Goal: Task Accomplishment & Management: Manage account settings

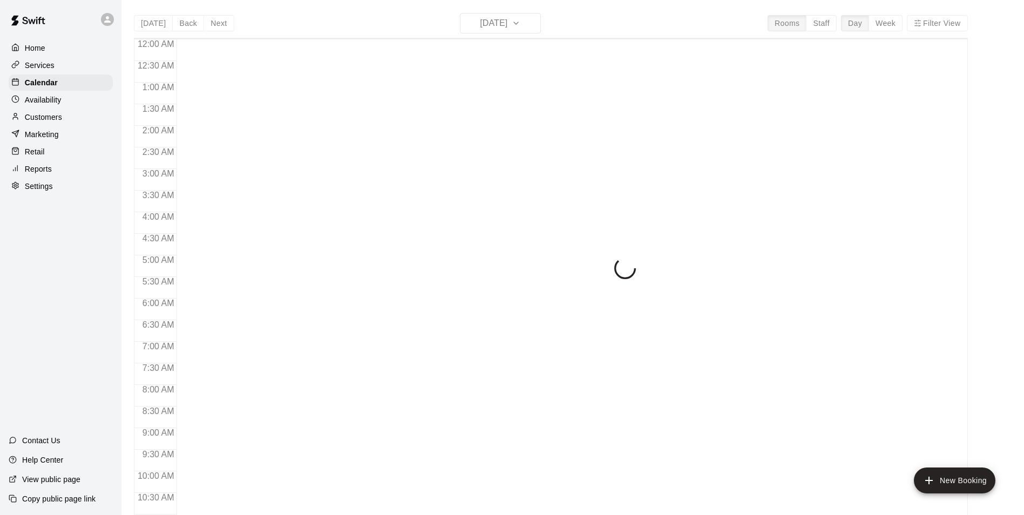
scroll to position [524, 0]
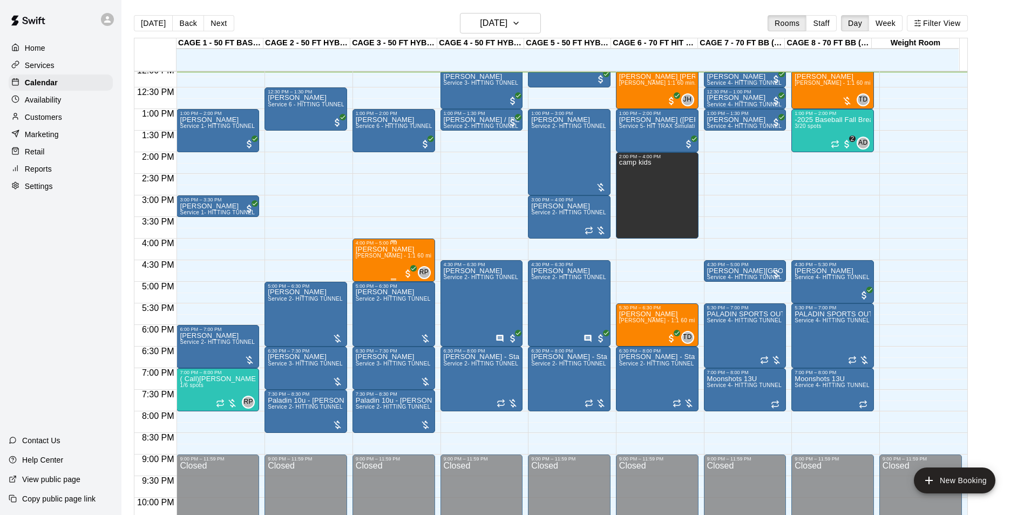
click at [380, 270] on div "[PERSON_NAME] [PERSON_NAME] - 1:1 60 min Softball Pitching / Hitting instruction" at bounding box center [394, 503] width 76 height 515
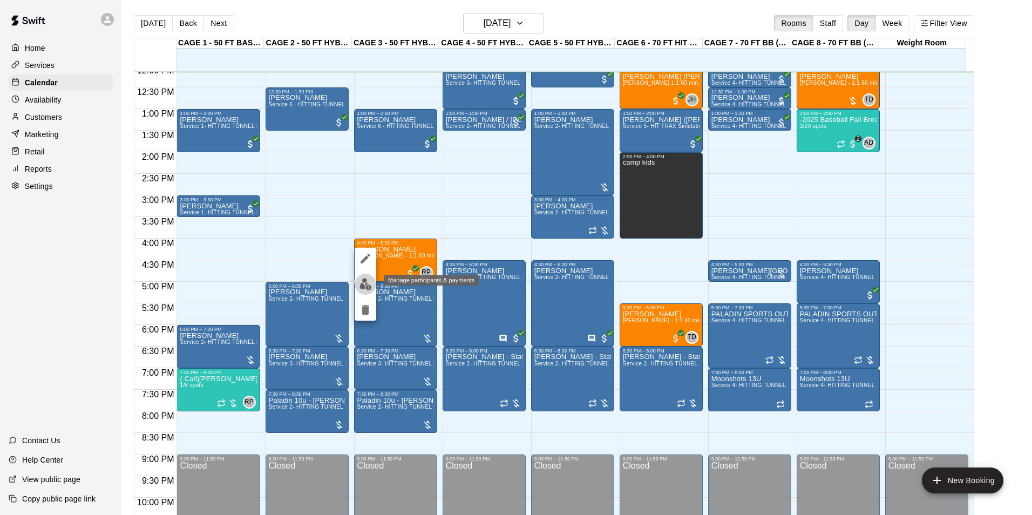
click at [365, 281] on img "edit" at bounding box center [365, 284] width 12 height 12
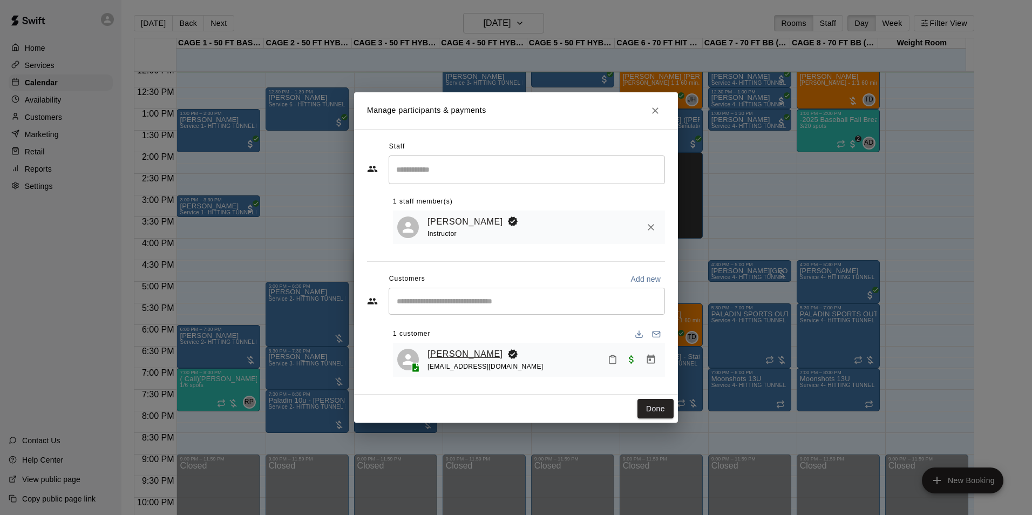
click at [464, 352] on link "[PERSON_NAME]" at bounding box center [465, 354] width 76 height 14
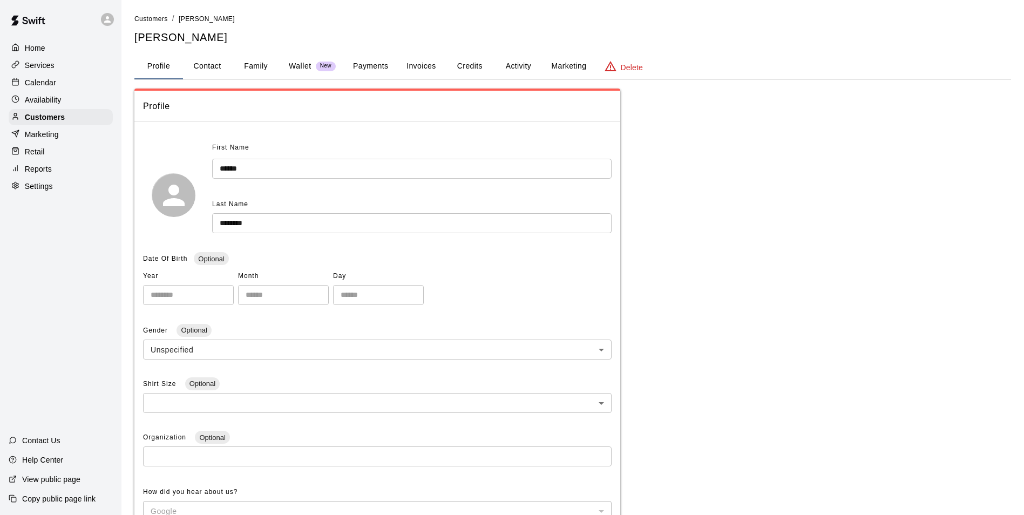
click at [264, 66] on button "Family" at bounding box center [256, 66] width 49 height 26
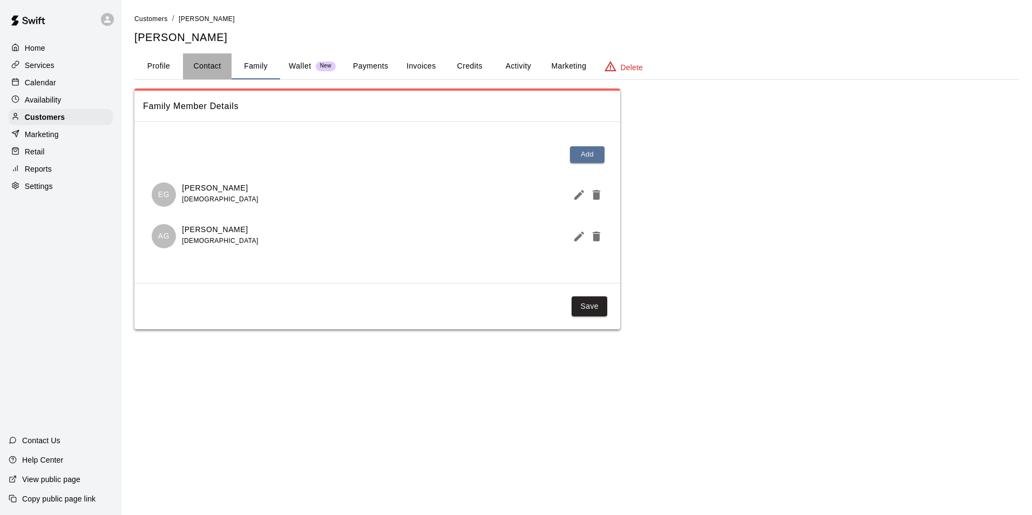
click at [212, 65] on button "Contact" at bounding box center [207, 66] width 49 height 26
select select "**"
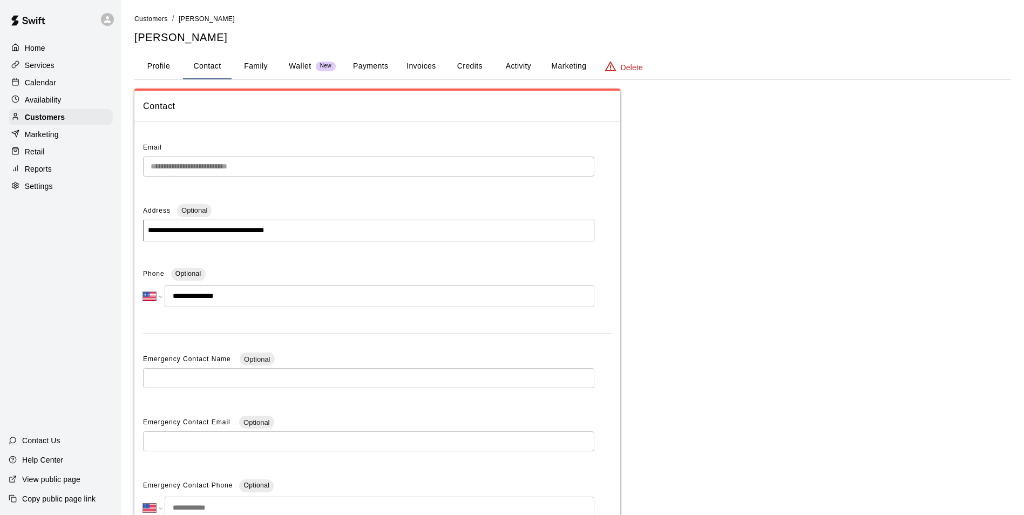
click at [38, 78] on p "Calendar" at bounding box center [40, 82] width 31 height 11
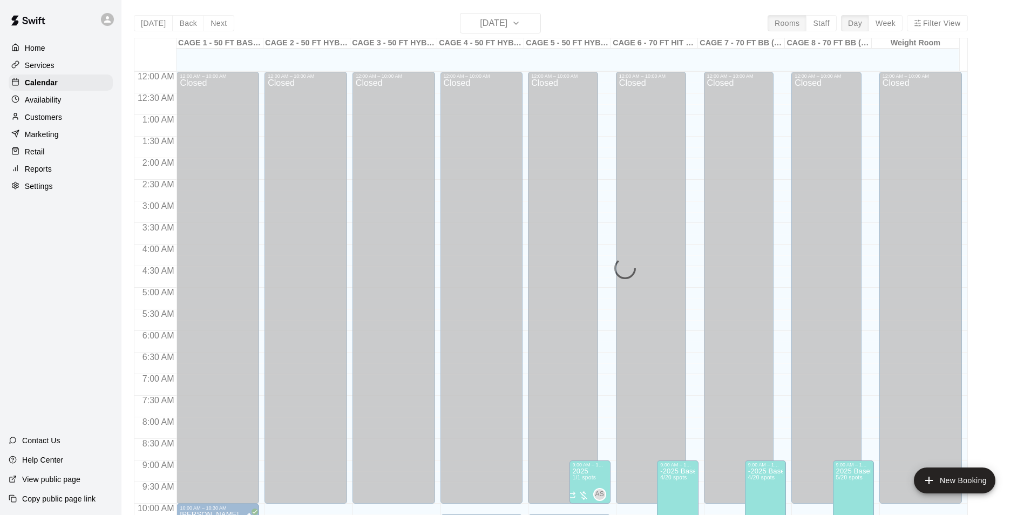
scroll to position [525, 0]
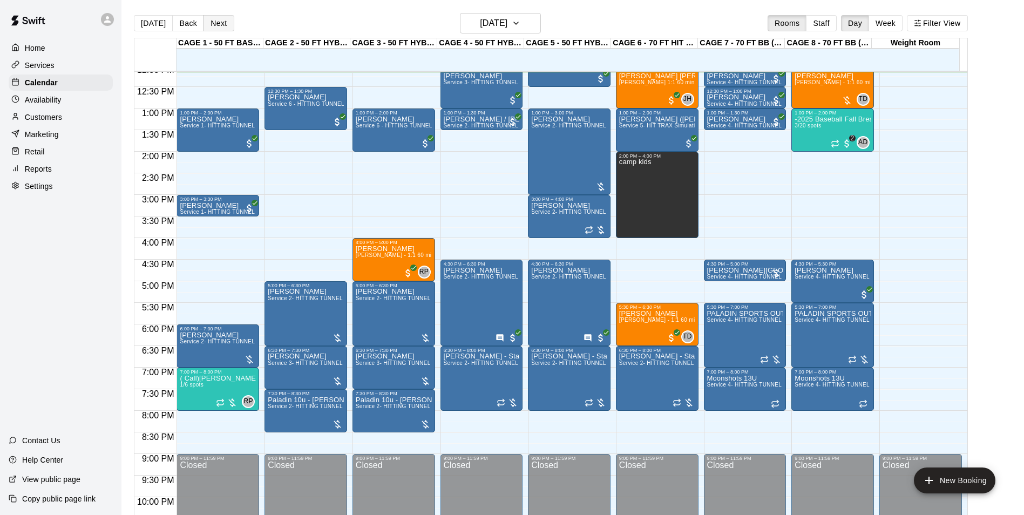
click at [223, 23] on button "Next" at bounding box center [218, 23] width 30 height 16
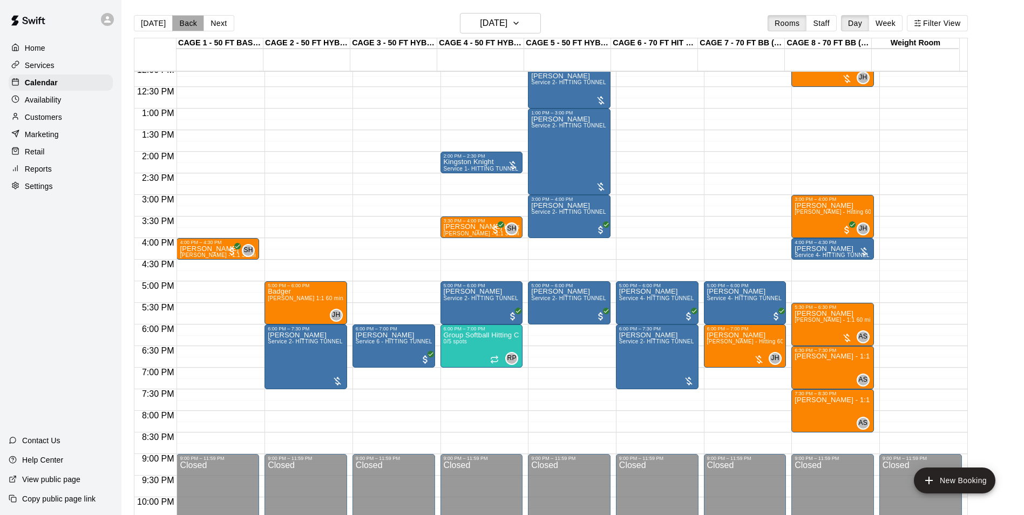
click at [188, 22] on button "Back" at bounding box center [188, 23] width 32 height 16
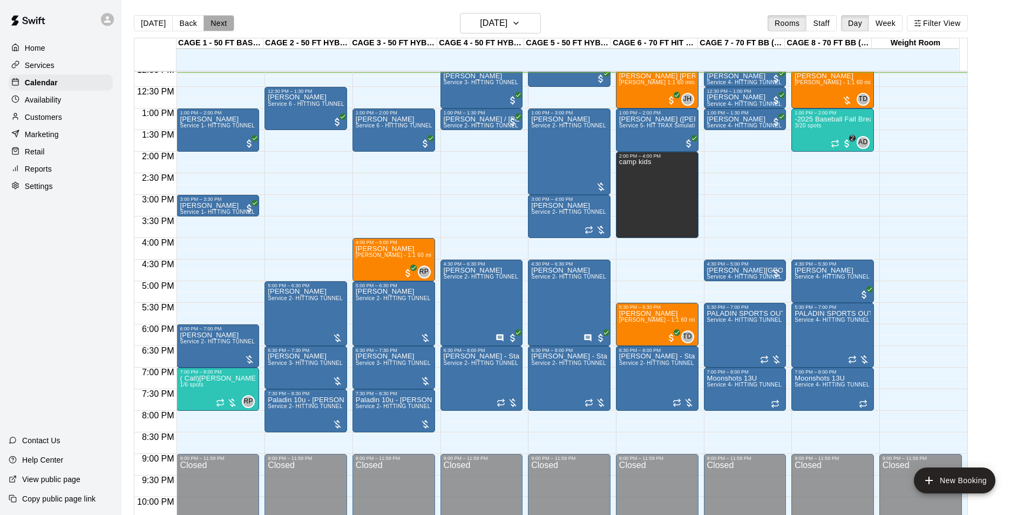
click at [225, 23] on button "Next" at bounding box center [218, 23] width 30 height 16
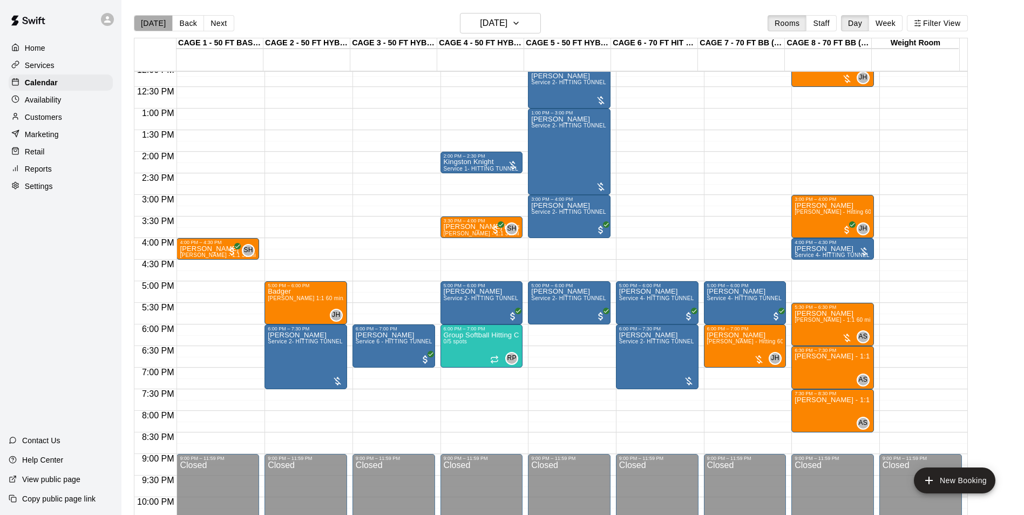
click at [154, 27] on button "[DATE]" at bounding box center [153, 23] width 39 height 16
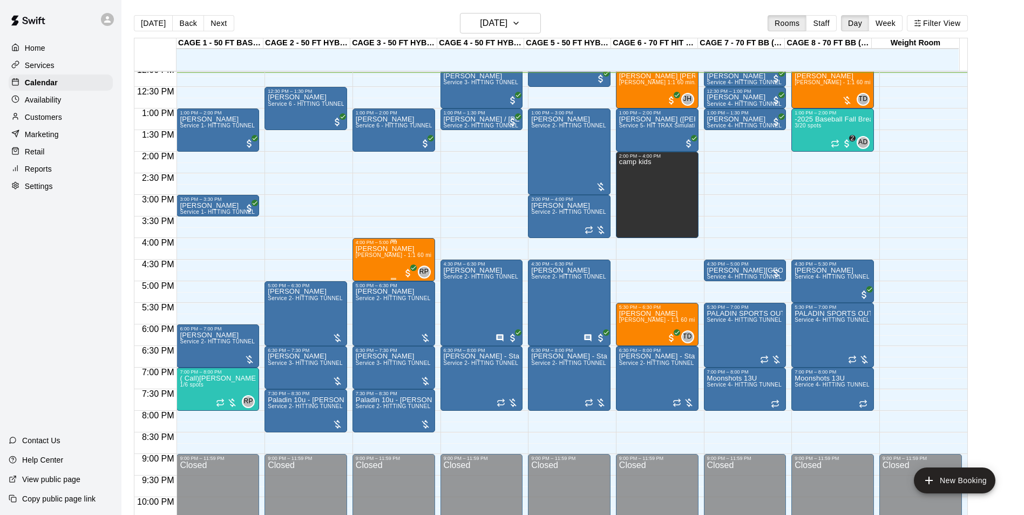
click at [384, 264] on div "[PERSON_NAME] [PERSON_NAME] - 1:1 60 min Softball Pitching / Hitting instruction" at bounding box center [394, 502] width 76 height 515
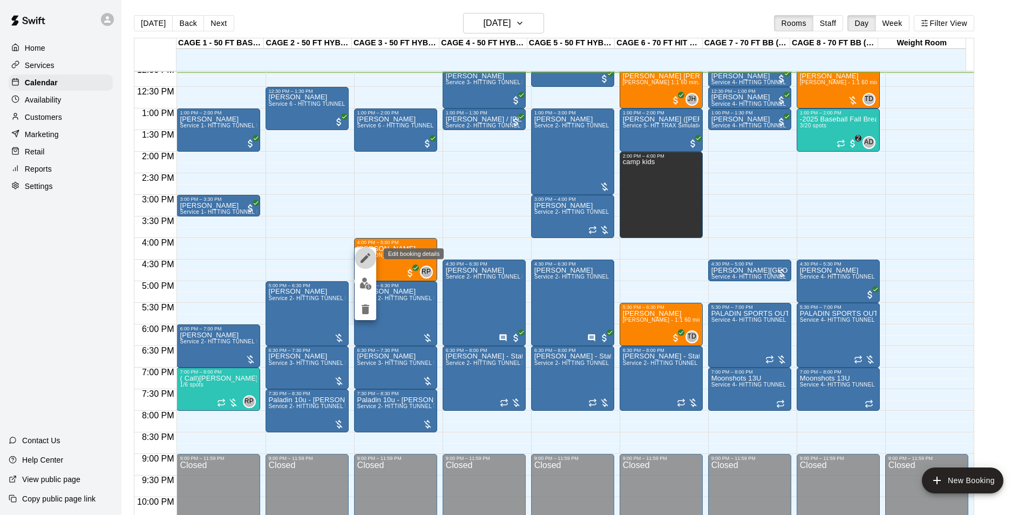
click at [367, 259] on icon "edit" at bounding box center [365, 258] width 13 height 13
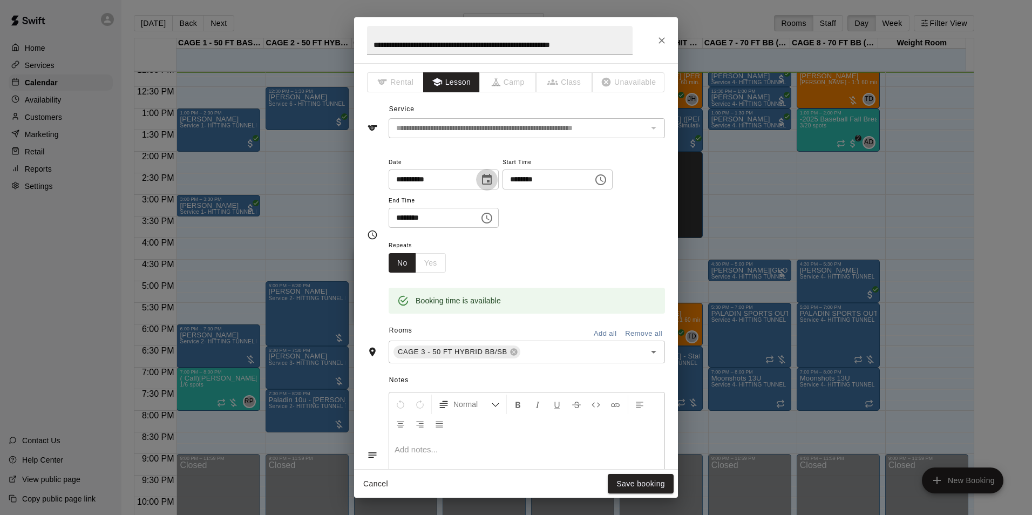
click at [493, 178] on icon "Choose date, selected date is Oct 9, 2025" at bounding box center [486, 179] width 13 height 13
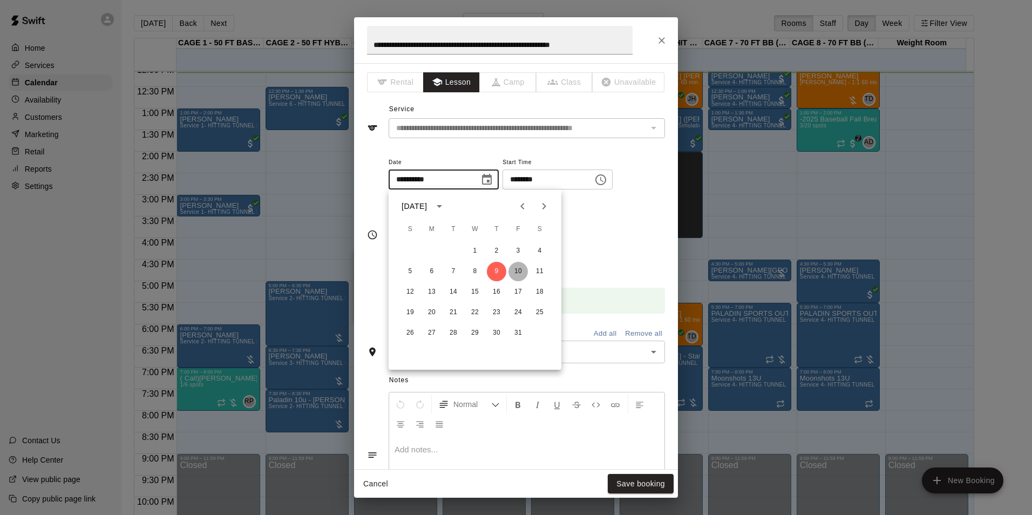
click at [520, 273] on button "10" at bounding box center [517, 271] width 19 height 19
type input "**********"
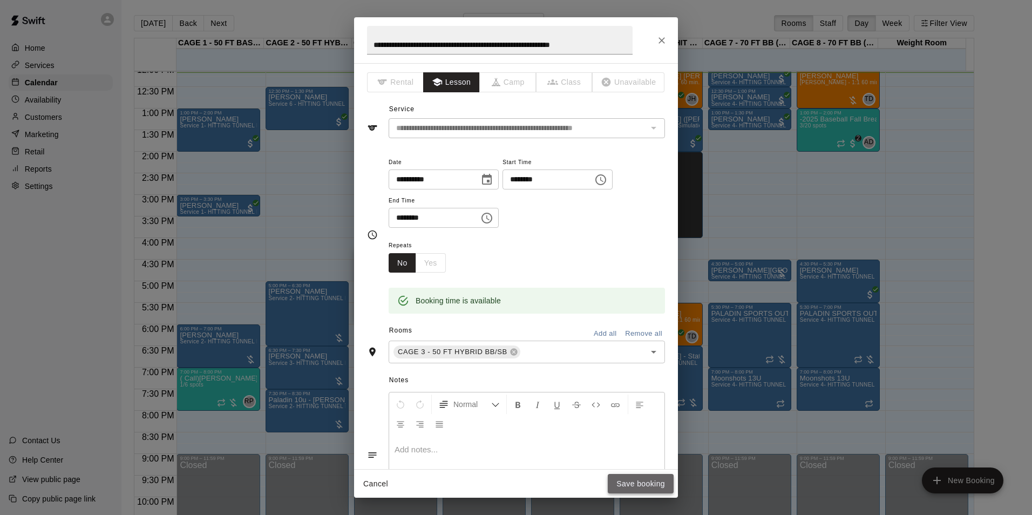
click at [637, 478] on button "Save booking" at bounding box center [641, 484] width 66 height 20
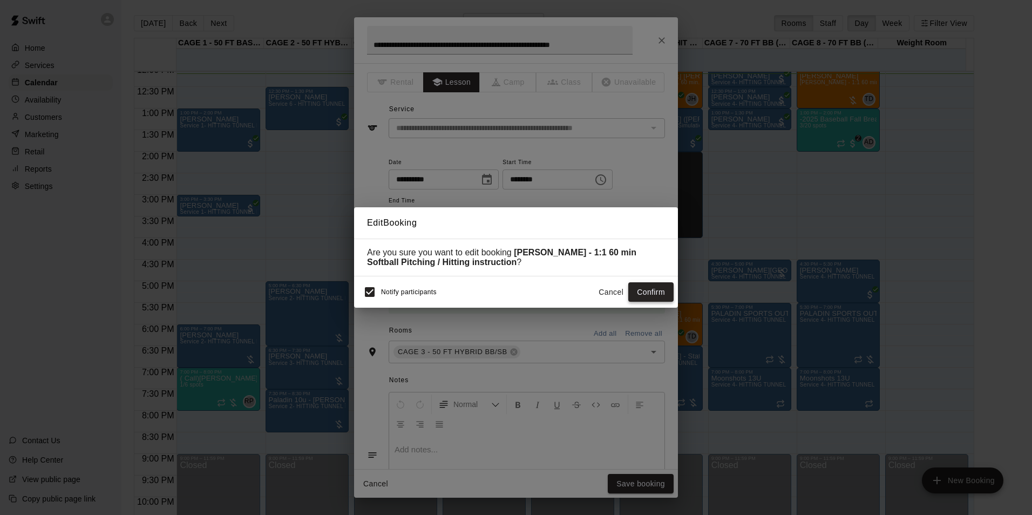
click at [650, 296] on button "Confirm" at bounding box center [650, 292] width 45 height 20
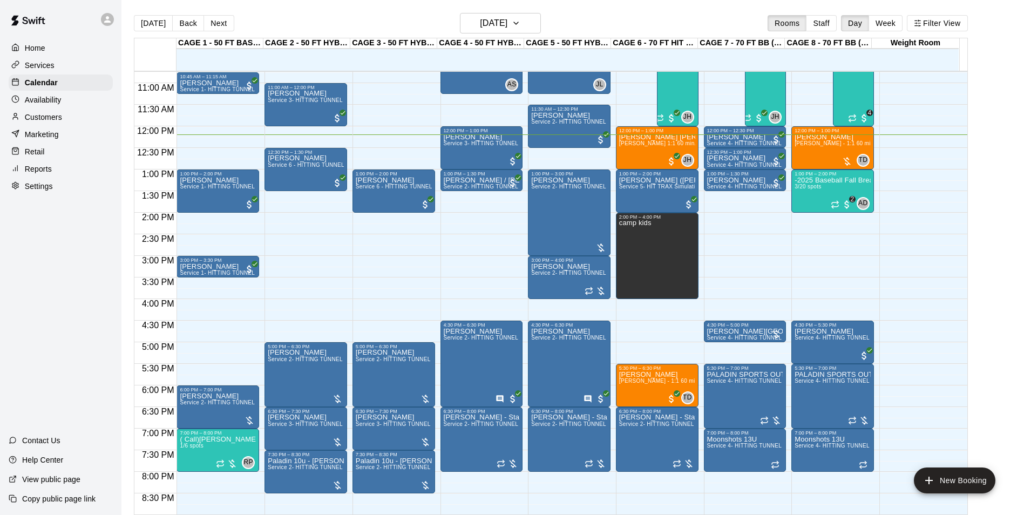
scroll to position [582, 0]
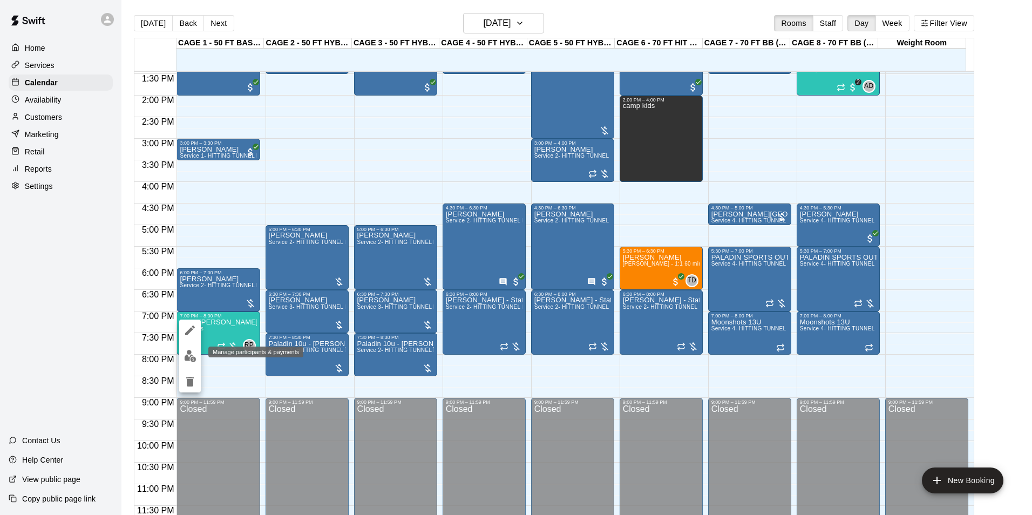
click at [186, 352] on img "edit" at bounding box center [190, 356] width 12 height 12
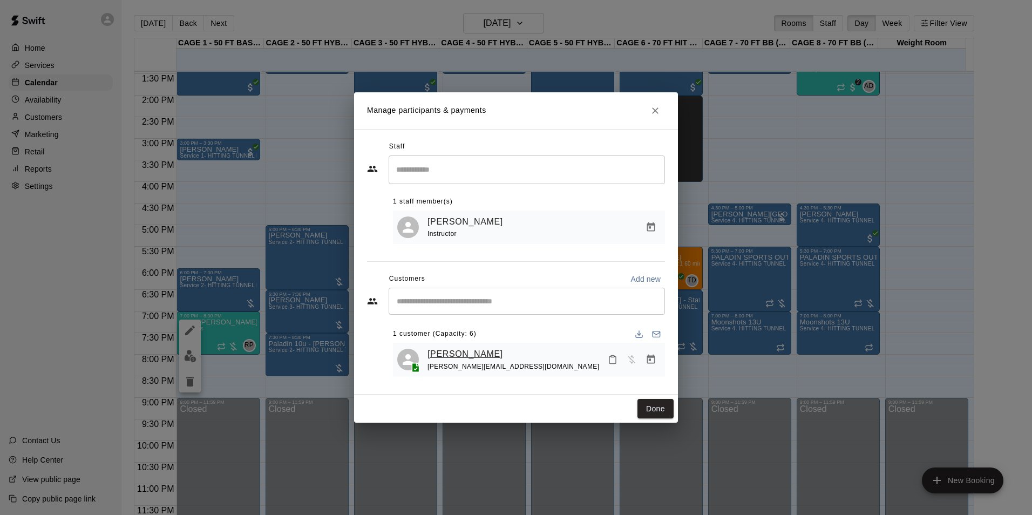
click at [463, 355] on link "[PERSON_NAME]" at bounding box center [465, 354] width 76 height 14
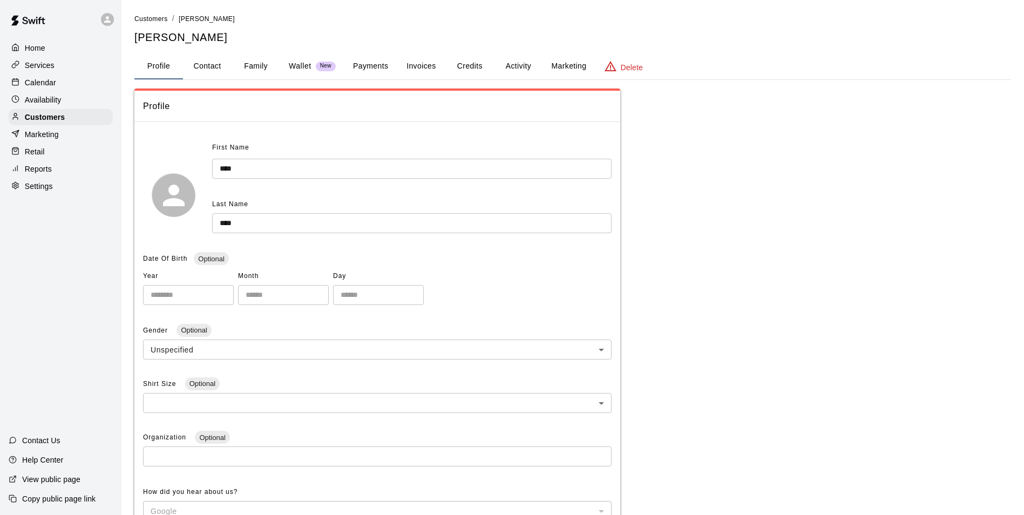
click at [257, 64] on button "Family" at bounding box center [256, 66] width 49 height 26
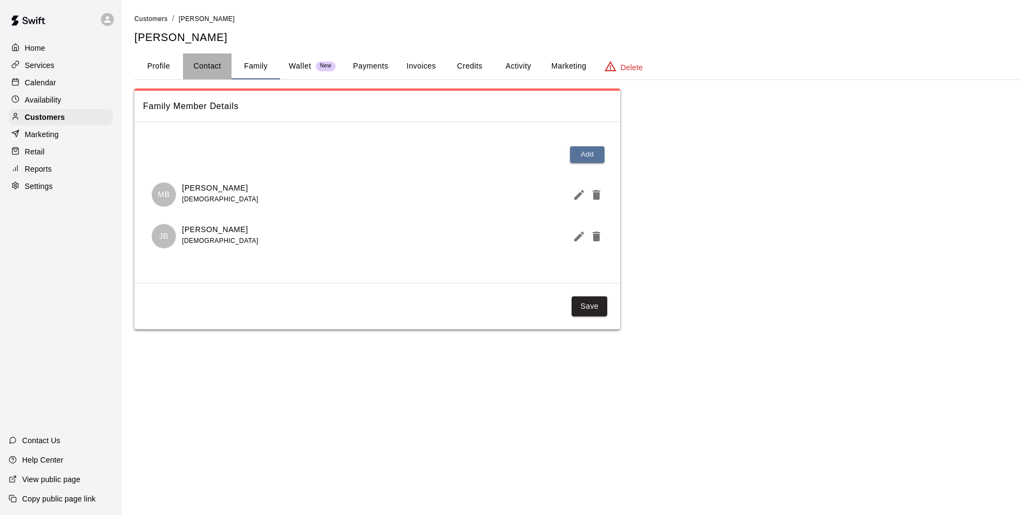
click at [210, 64] on button "Contact" at bounding box center [207, 66] width 49 height 26
select select "**"
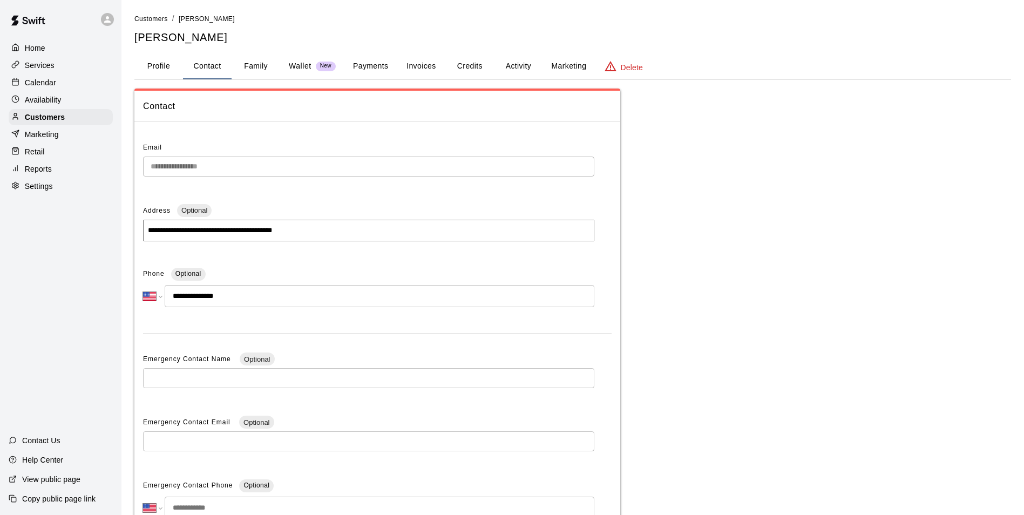
click at [35, 90] on div "Calendar" at bounding box center [61, 82] width 104 height 16
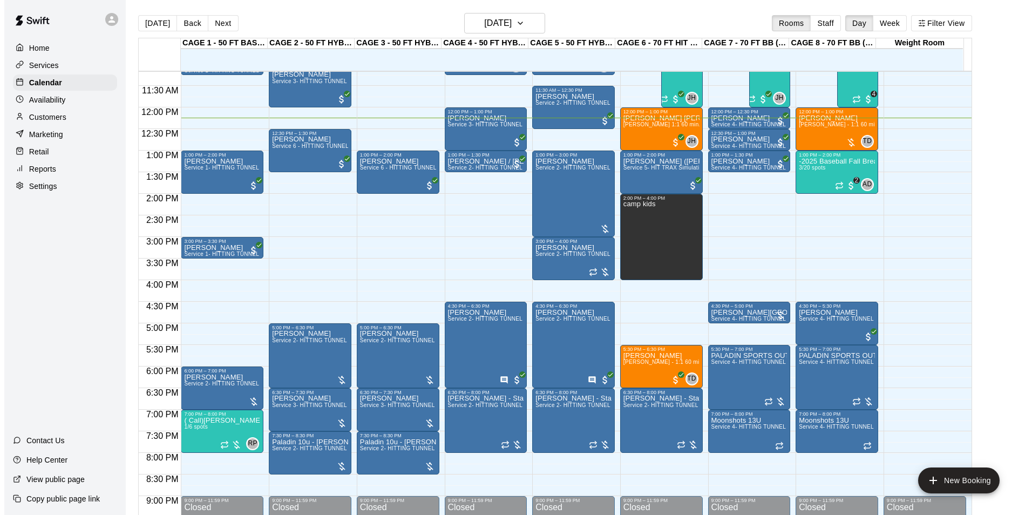
scroll to position [420, 0]
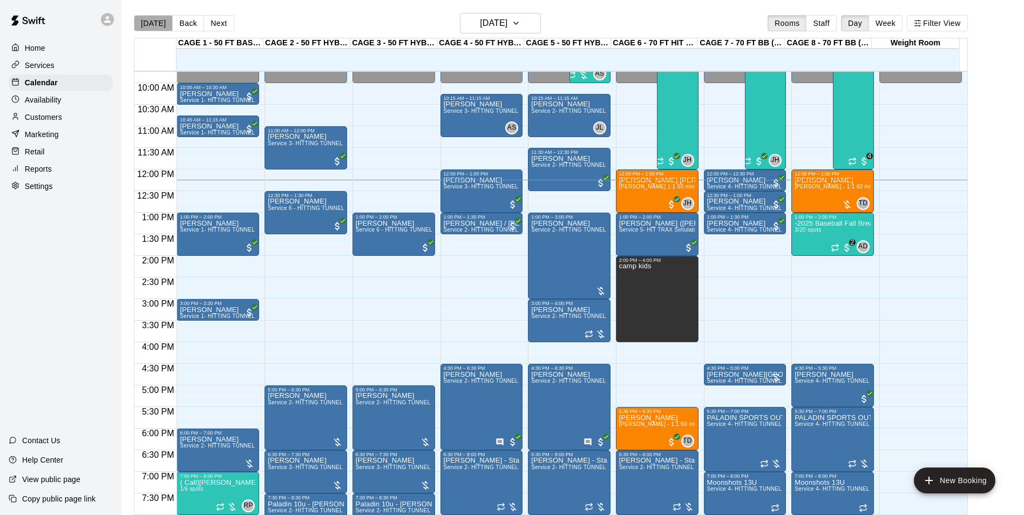
click at [156, 22] on button "[DATE]" at bounding box center [153, 23] width 39 height 16
click at [384, 21] on div "[DATE] Back [DATE][DATE] Rooms Staff Day Week Filter View" at bounding box center [551, 25] width 834 height 25
click at [818, 242] on div "-2025 Baseball Fall Break camp ( half day options ) 9am to 12:00 or 1:00 to 4:0…" at bounding box center [833, 477] width 76 height 515
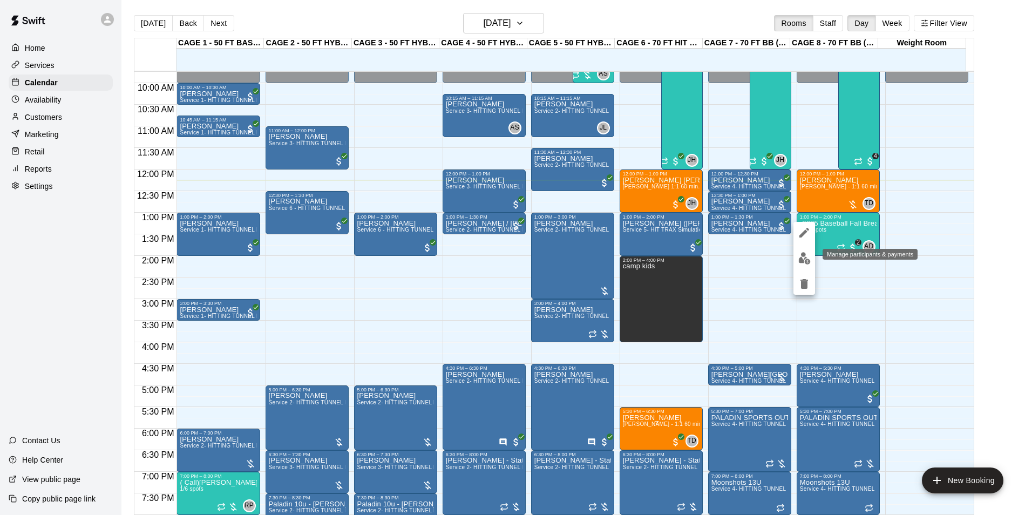
click at [805, 259] on img "edit" at bounding box center [804, 258] width 12 height 12
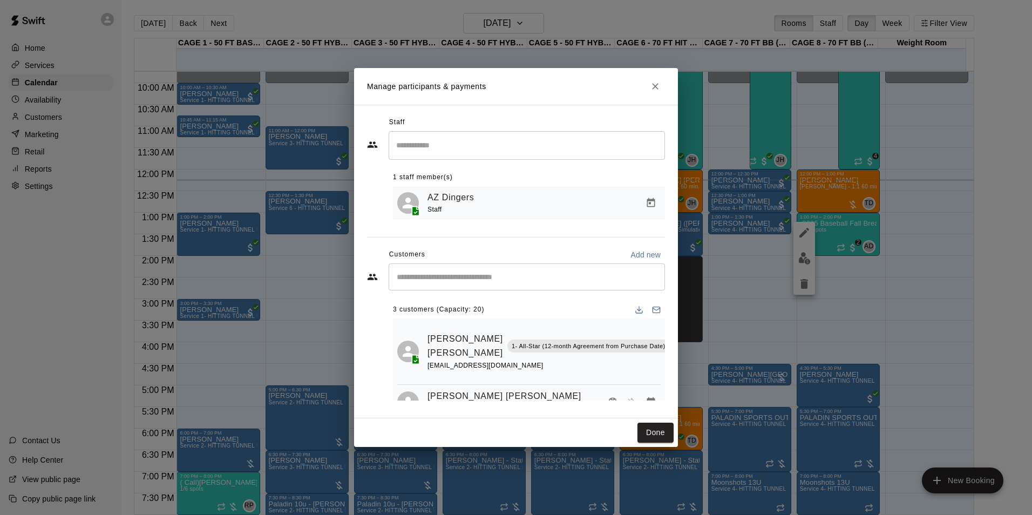
click at [485, 277] on input "Start typing to search customers..." at bounding box center [526, 276] width 267 height 11
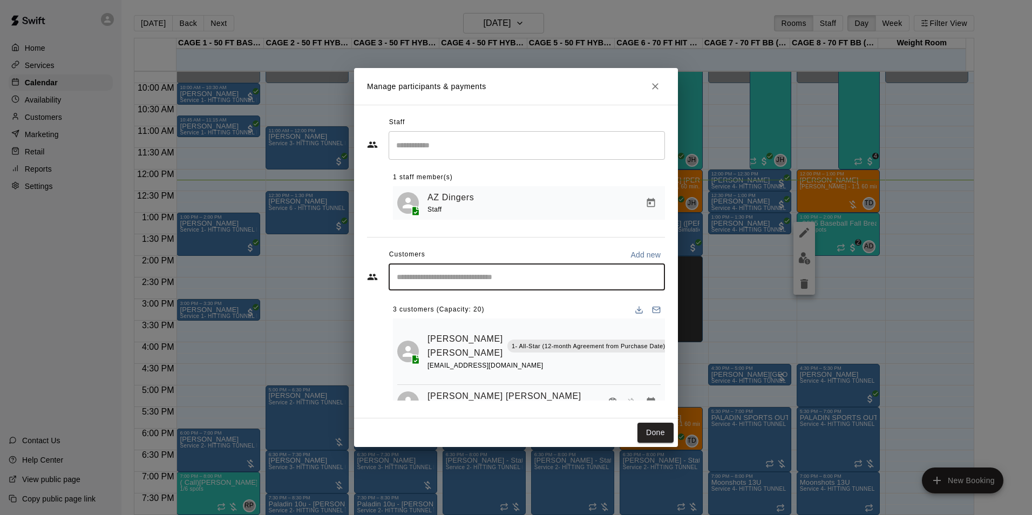
click at [894, 239] on div "Manage participants & payments Staff ​ 1 staff member(s) AZ Dingers Staff Custo…" at bounding box center [516, 257] width 1032 height 515
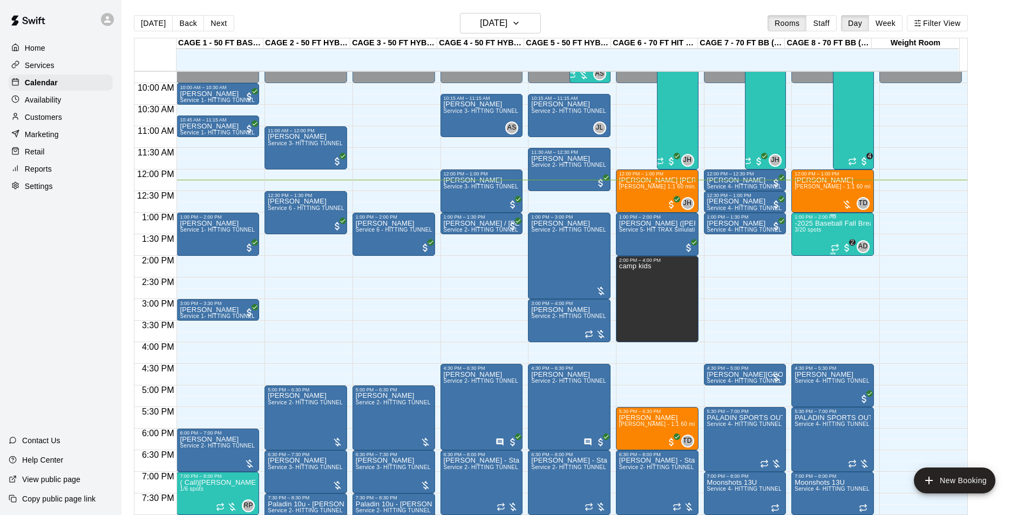
click at [826, 237] on div "-2025 Baseball Fall Break camp ( half day options ) 9am to 12:00 or 1:00 to 4:0…" at bounding box center [833, 477] width 76 height 515
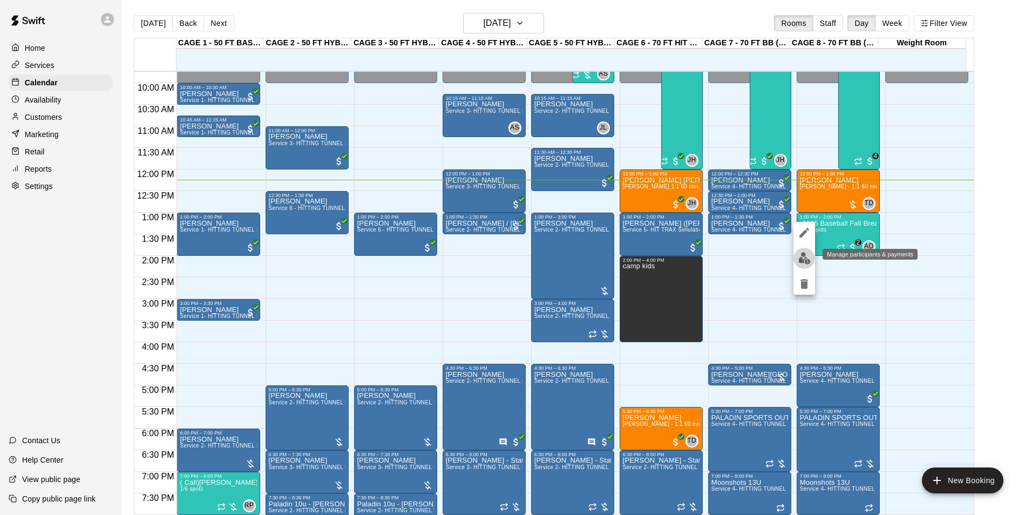
click at [805, 258] on img "edit" at bounding box center [804, 258] width 12 height 12
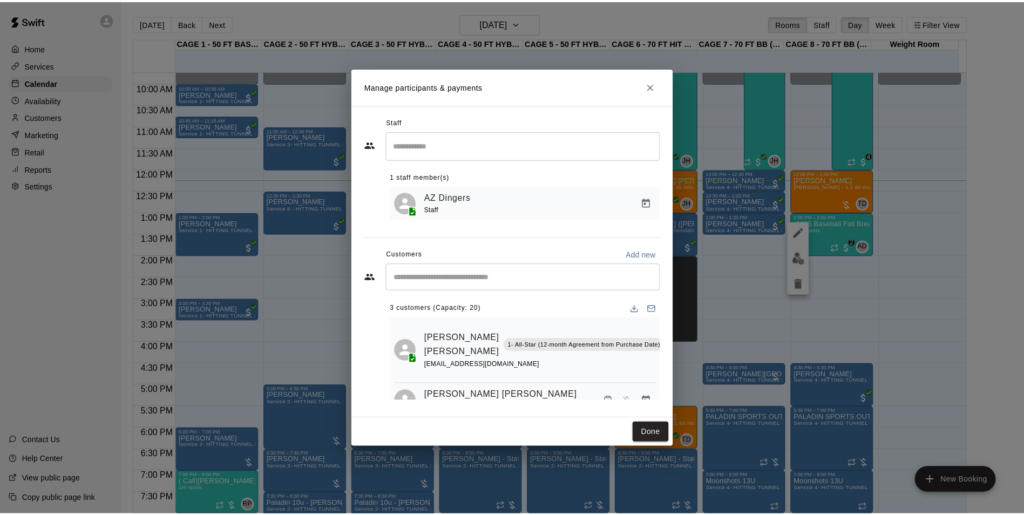
scroll to position [0, 0]
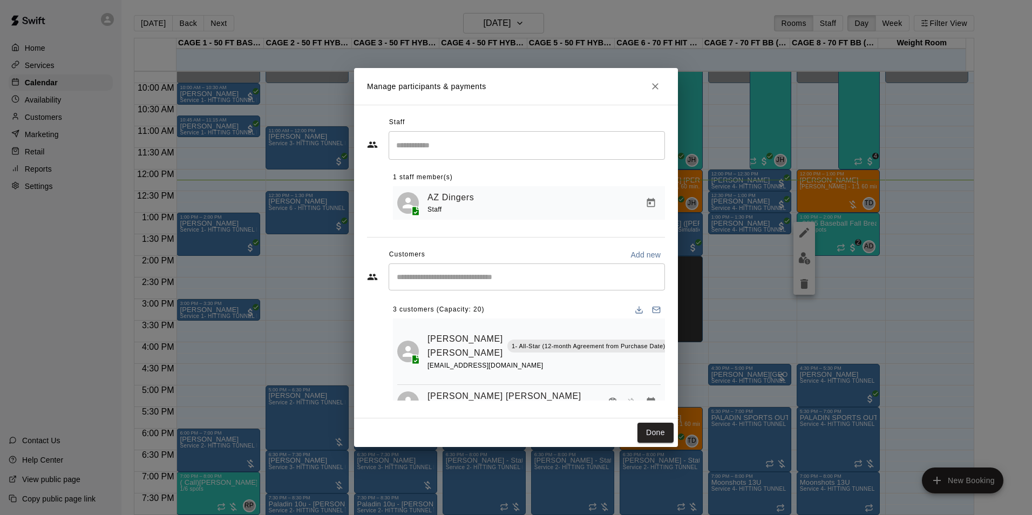
click at [902, 299] on div "Manage participants & payments Staff ​ 1 staff member(s) AZ Dingers Staff Custo…" at bounding box center [516, 257] width 1032 height 515
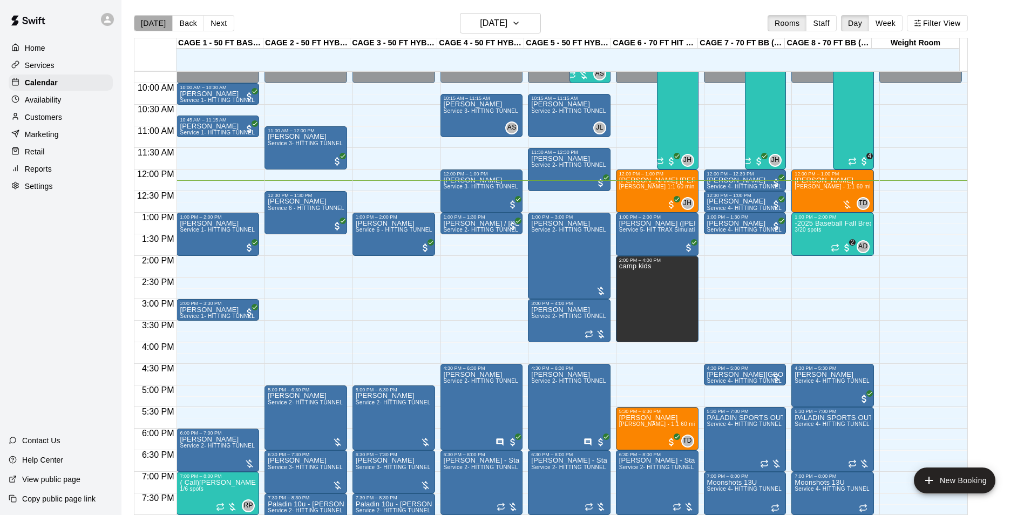
click at [155, 26] on button "[DATE]" at bounding box center [153, 23] width 39 height 16
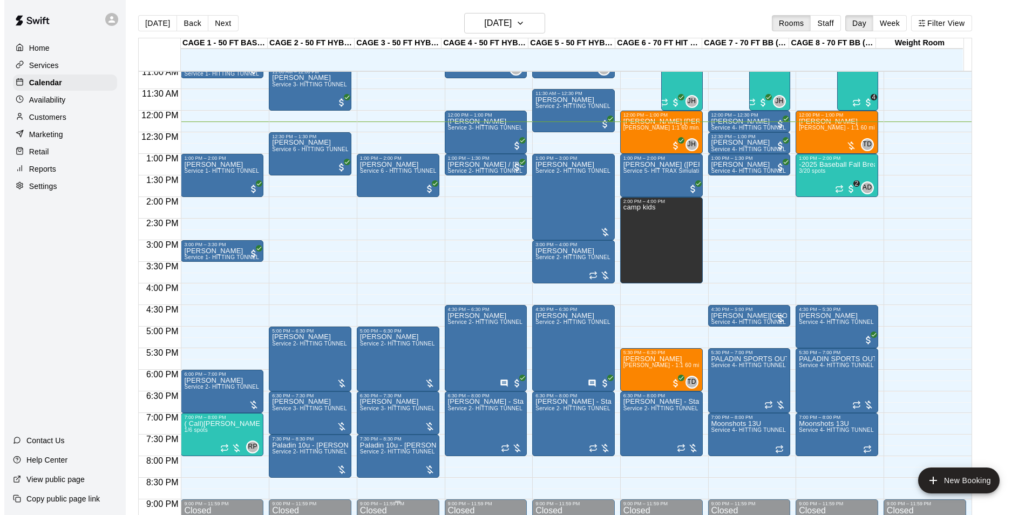
scroll to position [582, 0]
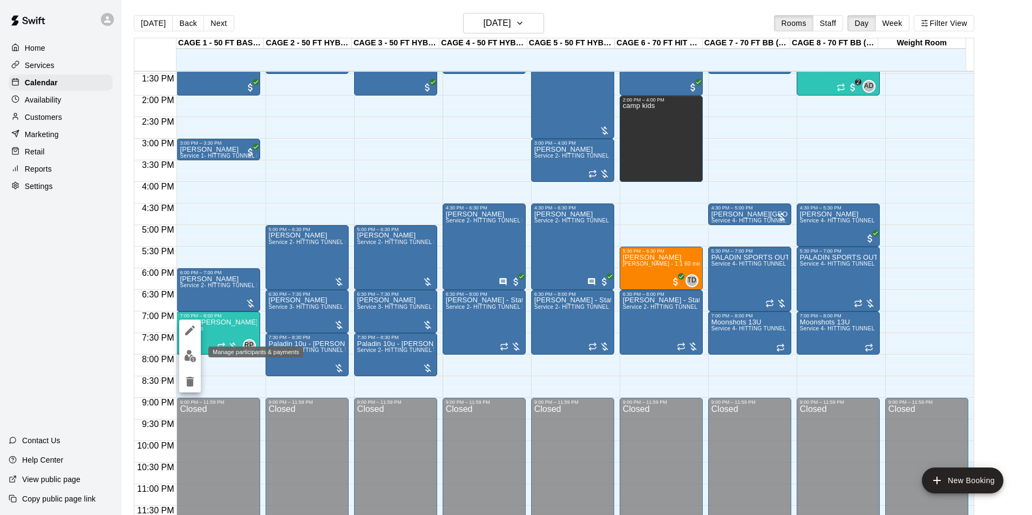
click at [193, 354] on img "edit" at bounding box center [190, 356] width 12 height 12
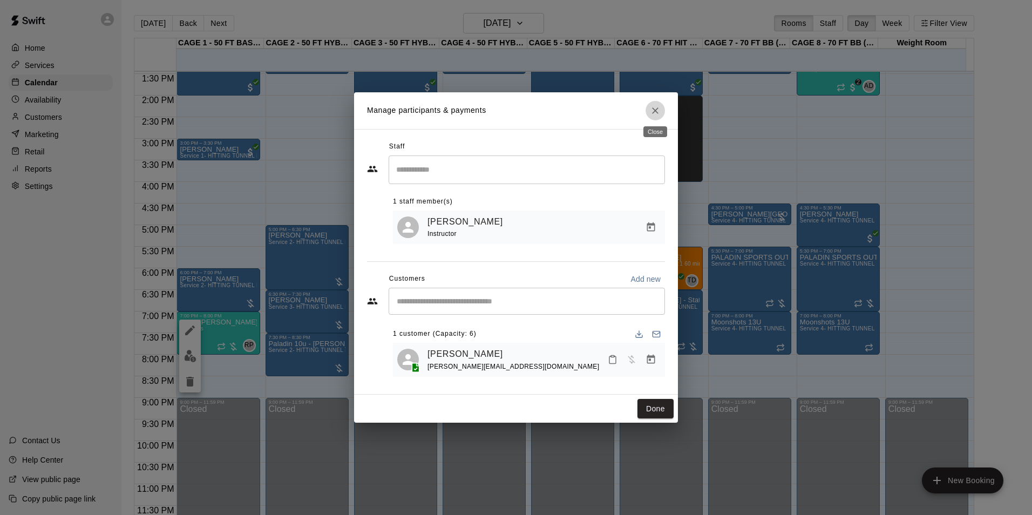
click at [656, 110] on icon "Close" at bounding box center [655, 110] width 6 height 6
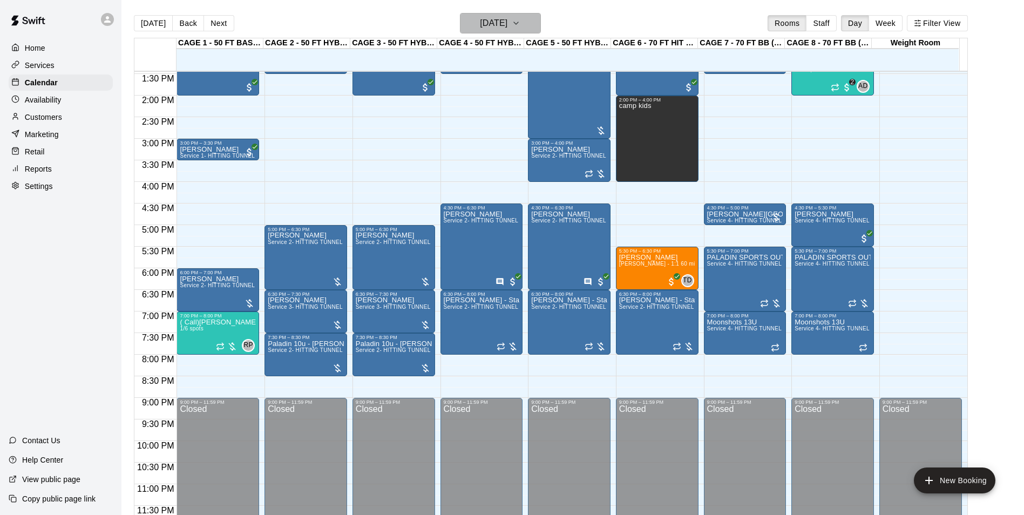
click at [499, 27] on h6 "[DATE]" at bounding box center [494, 23] width 28 height 15
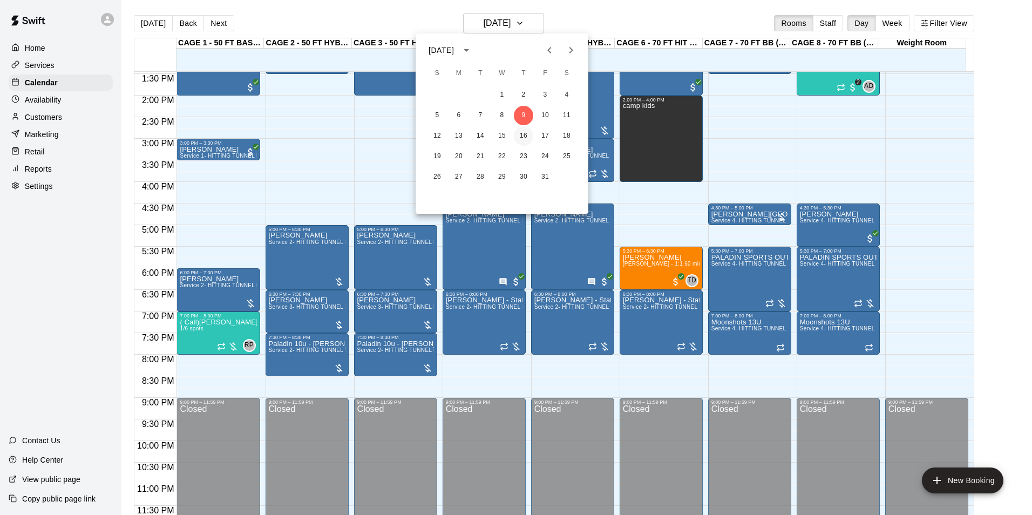
click at [526, 138] on button "16" at bounding box center [523, 135] width 19 height 19
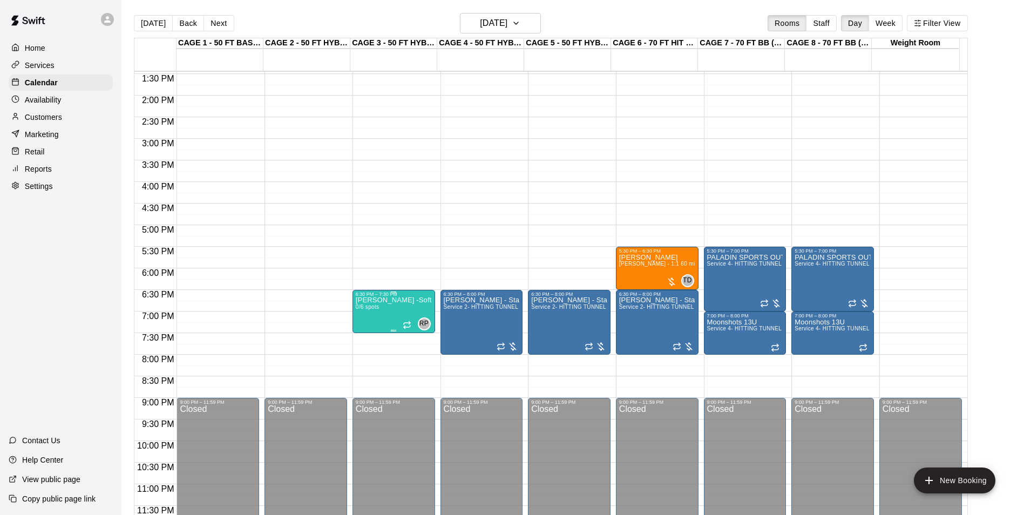
click at [368, 328] on img "edit" at bounding box center [365, 334] width 12 height 12
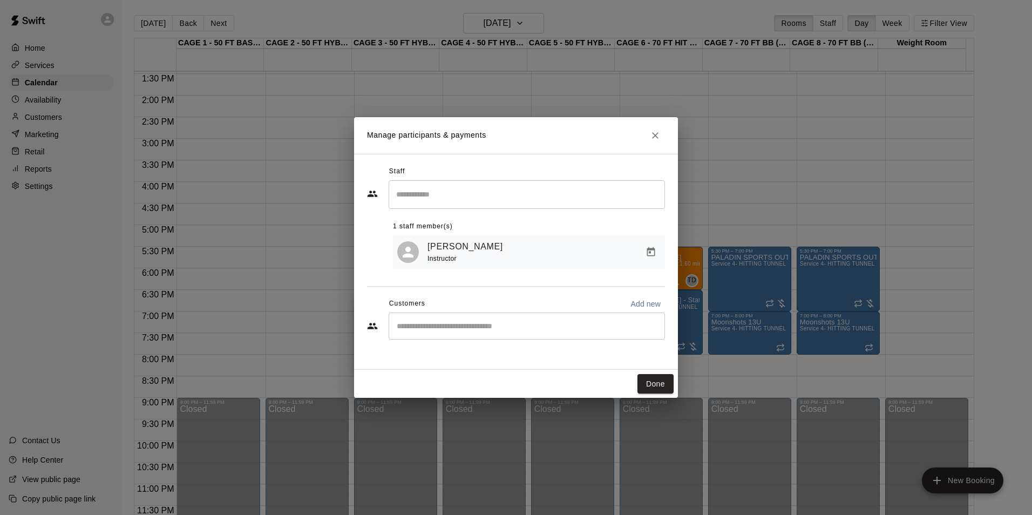
click at [459, 334] on div "​" at bounding box center [527, 326] width 276 height 27
type input "**********"
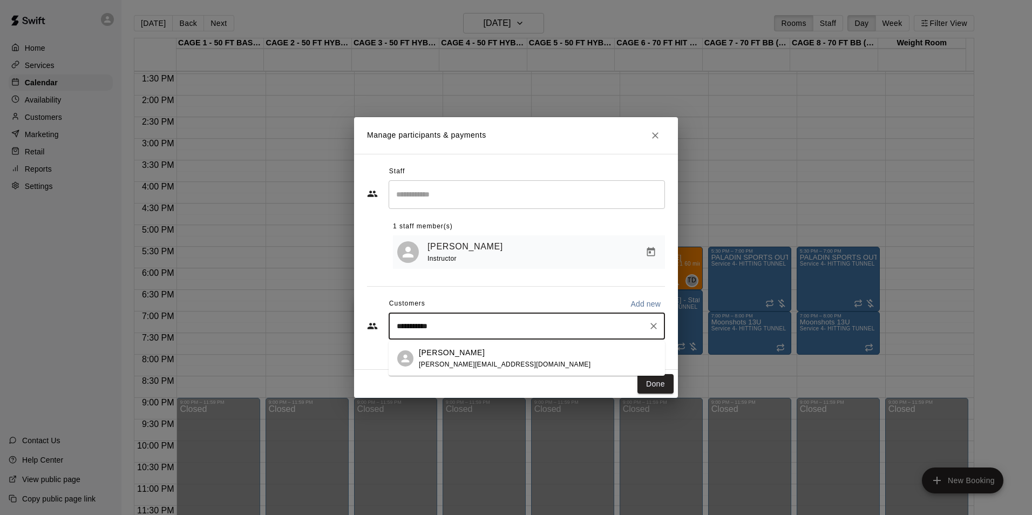
click at [460, 353] on p "[PERSON_NAME]" at bounding box center [452, 352] width 66 height 11
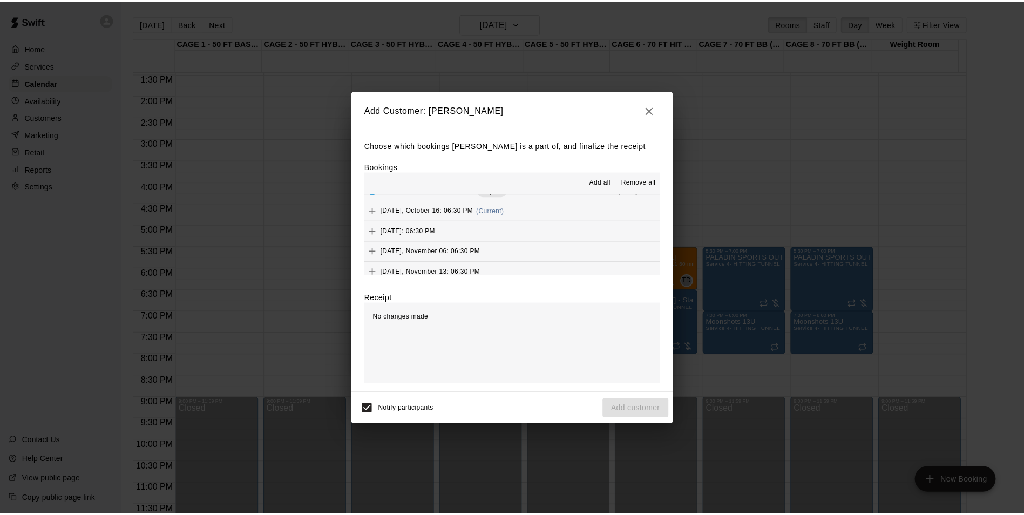
scroll to position [0, 0]
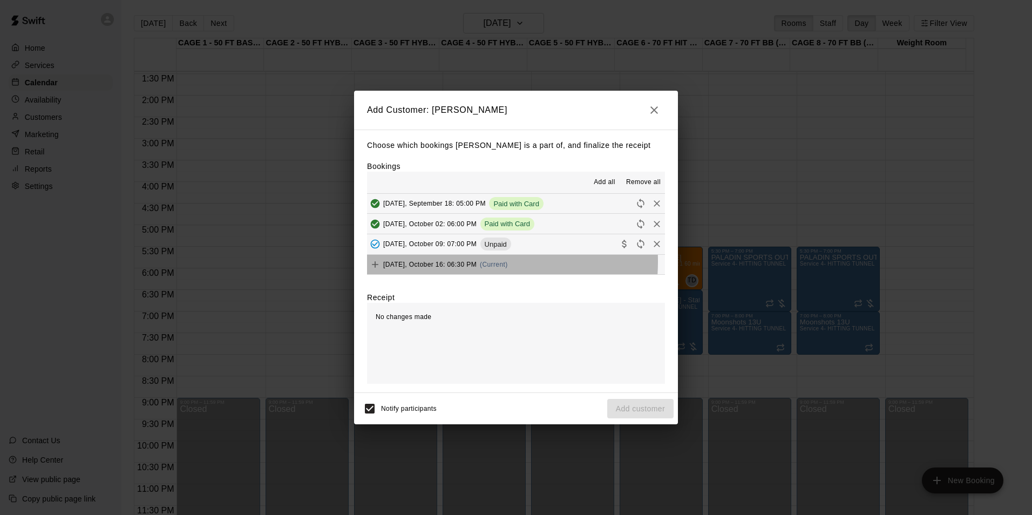
click at [447, 262] on span "[DATE], October 16: 06:30 PM" at bounding box center [429, 265] width 93 height 8
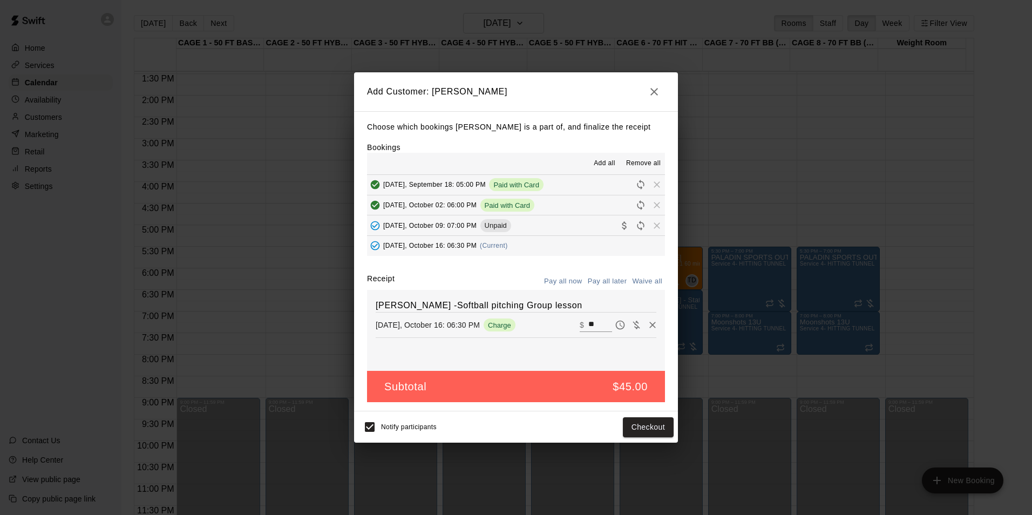
click at [615, 282] on button "Pay all later" at bounding box center [607, 281] width 45 height 17
click at [627, 427] on button "Add customer" at bounding box center [640, 427] width 66 height 20
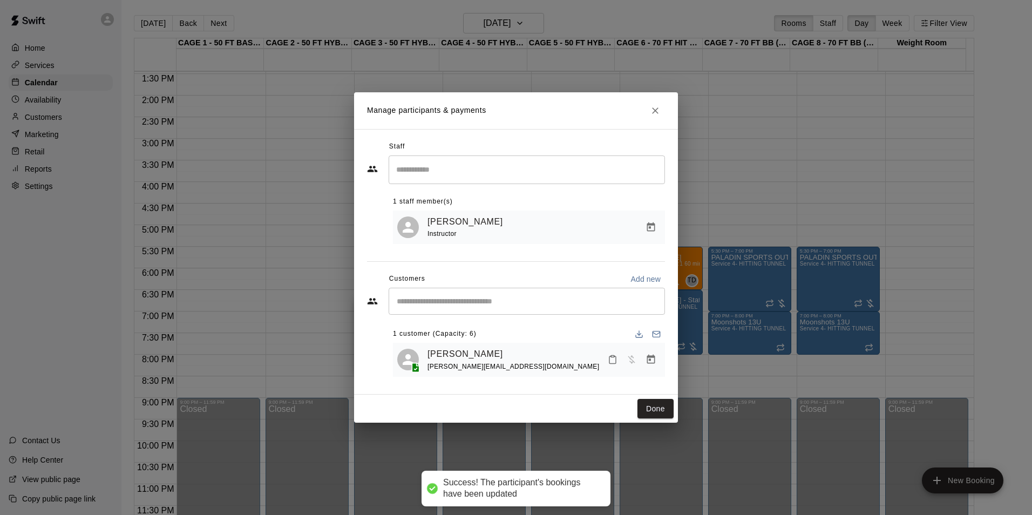
click at [653, 360] on icon "Manage bookings & payment" at bounding box center [651, 359] width 11 height 11
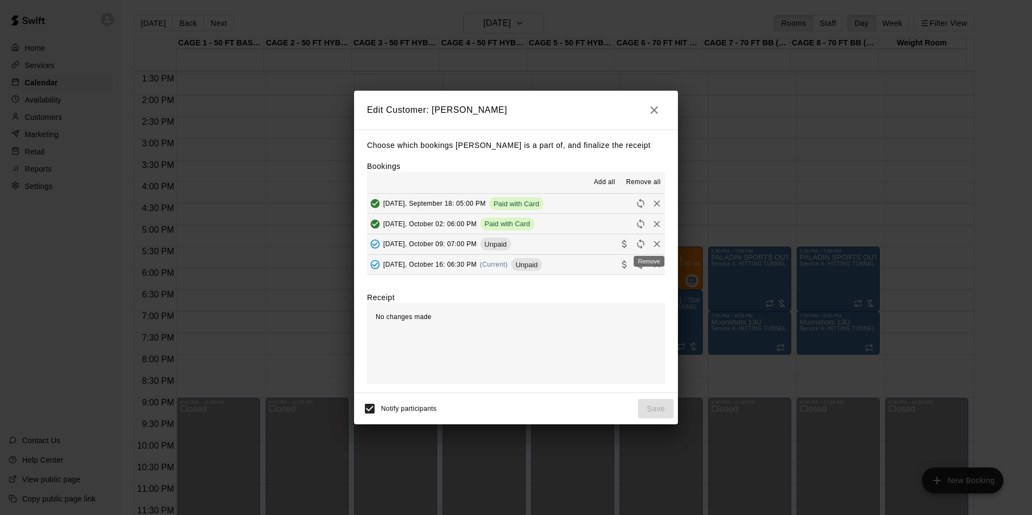
click at [651, 245] on icon "Remove" at bounding box center [656, 244] width 11 height 11
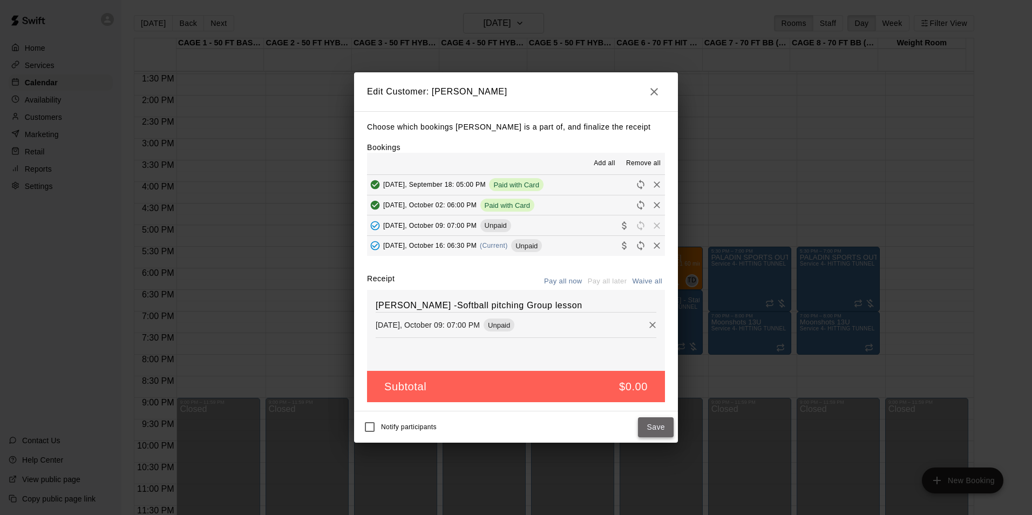
click at [662, 430] on button "Save" at bounding box center [656, 427] width 36 height 20
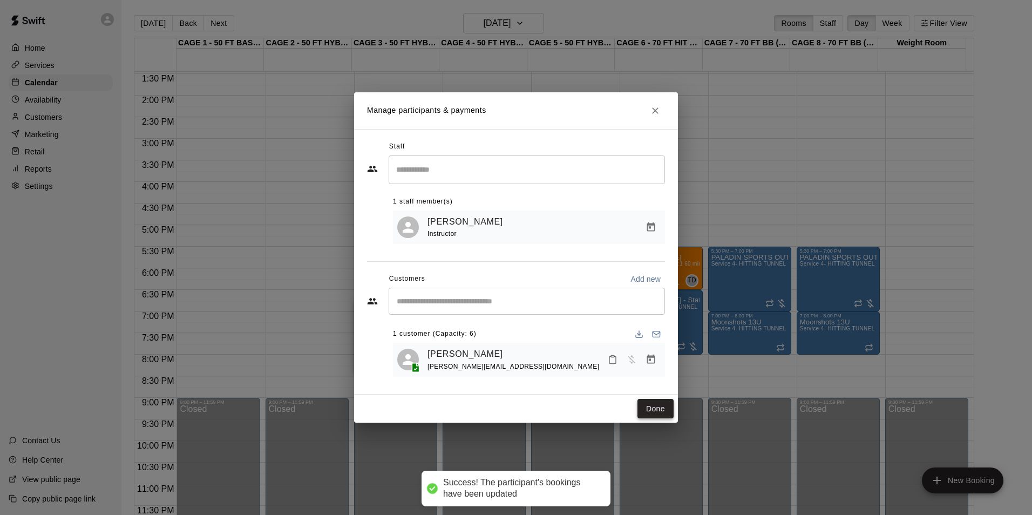
click at [654, 408] on button "Done" at bounding box center [655, 409] width 36 height 20
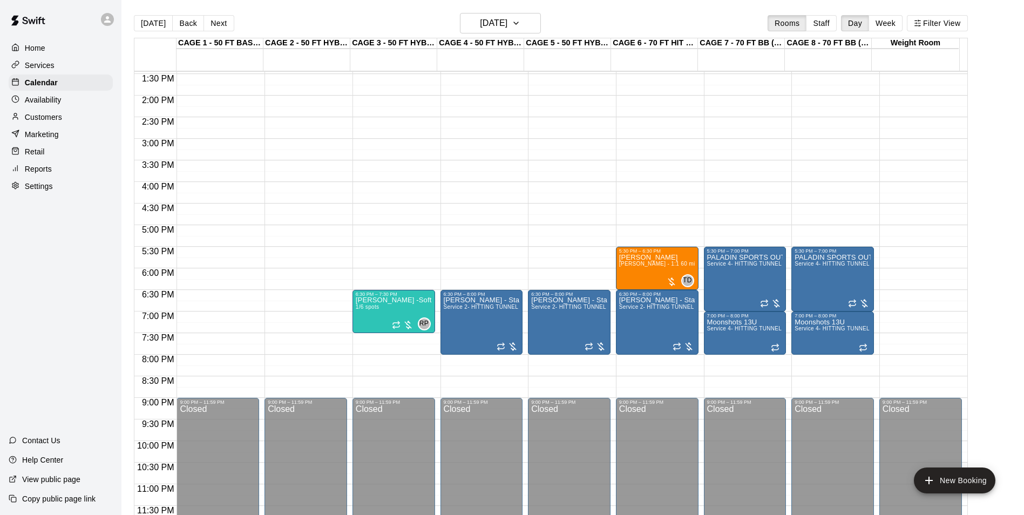
scroll to position [528, 0]
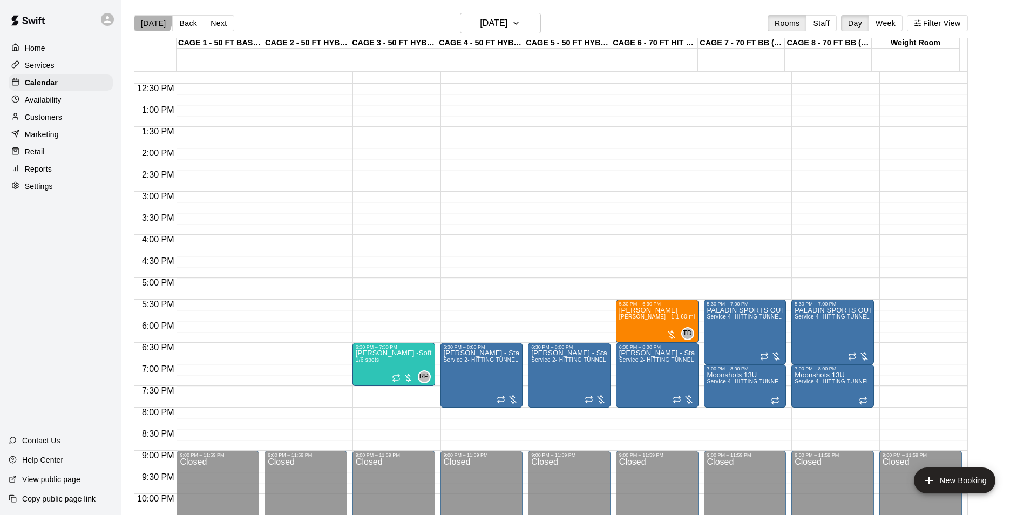
click at [150, 24] on button "[DATE]" at bounding box center [153, 23] width 39 height 16
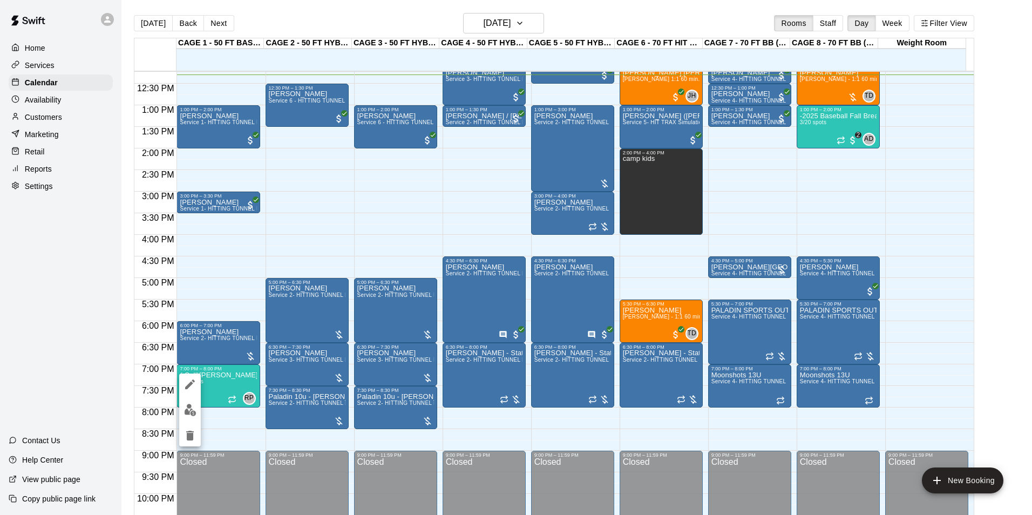
click at [185, 436] on icon "delete" at bounding box center [190, 435] width 13 height 13
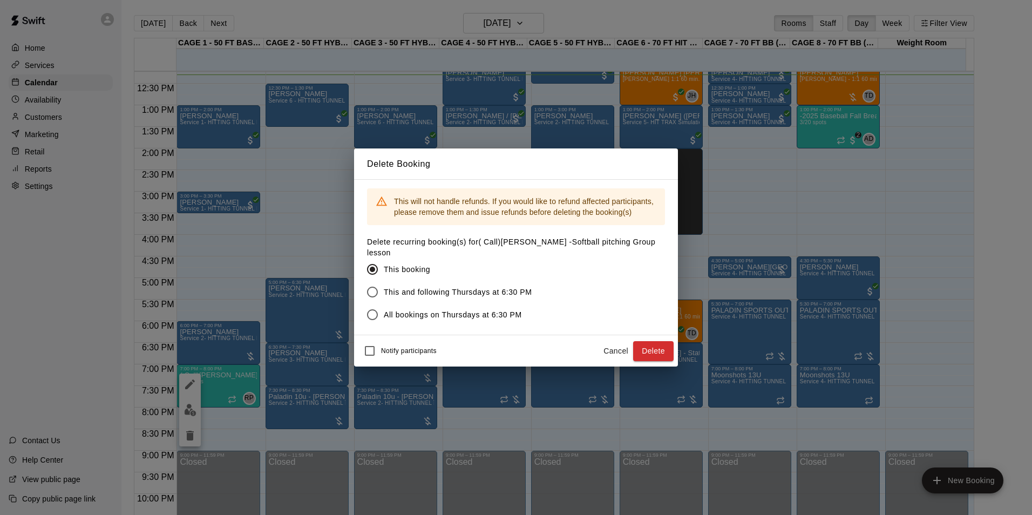
click at [660, 342] on button "Delete" at bounding box center [653, 351] width 40 height 20
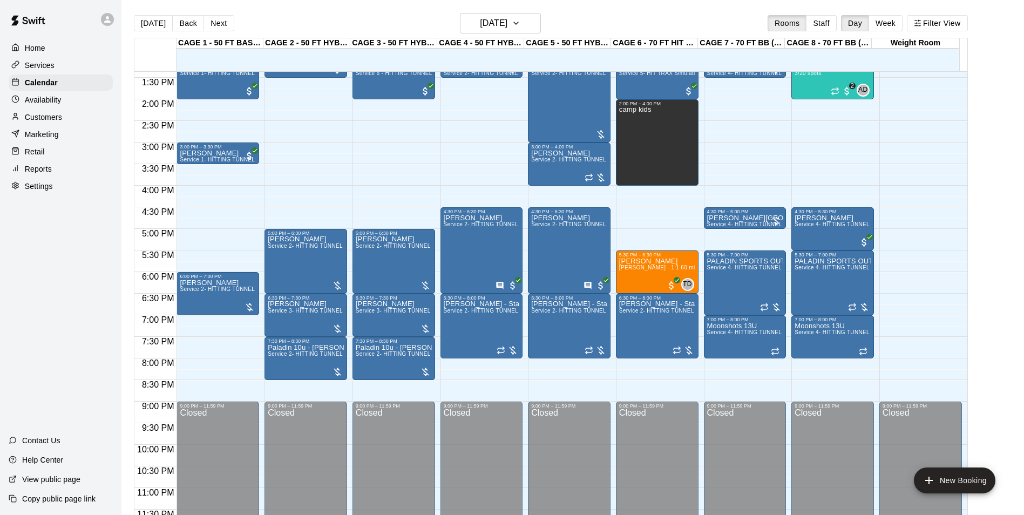
scroll to position [582, 0]
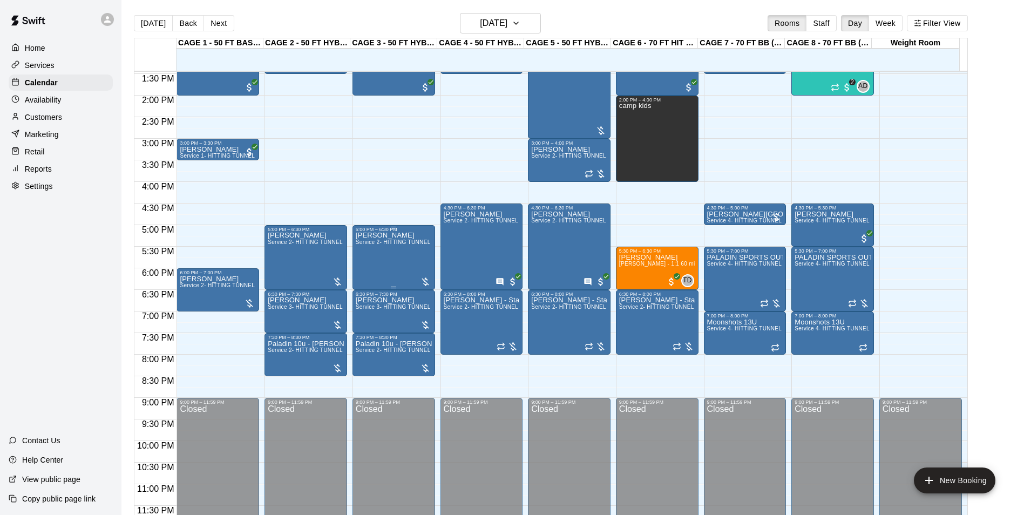
click at [389, 263] on div "[PERSON_NAME] Service 2- HITTING TUNNEL RENTAL - 50ft Baseball" at bounding box center [394, 489] width 76 height 515
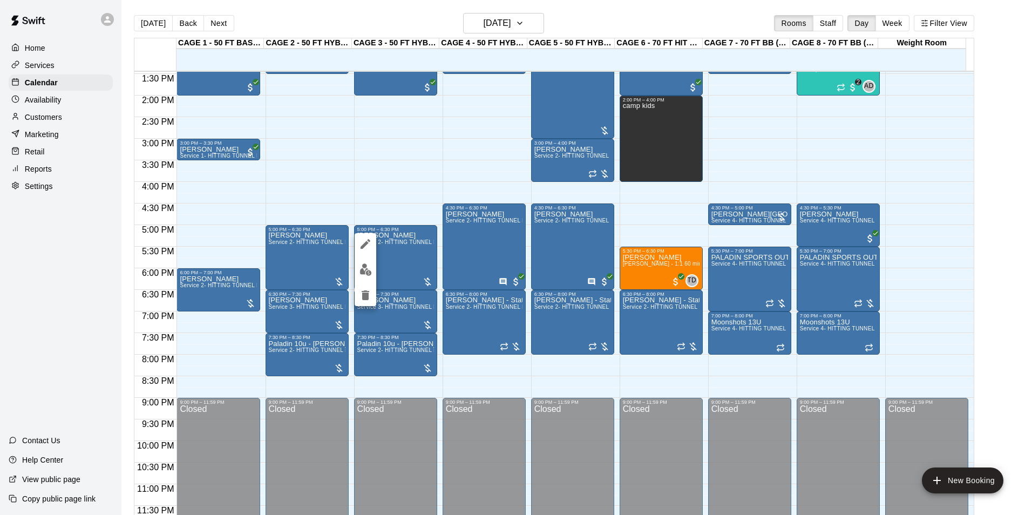
click at [367, 271] on img "edit" at bounding box center [365, 269] width 12 height 12
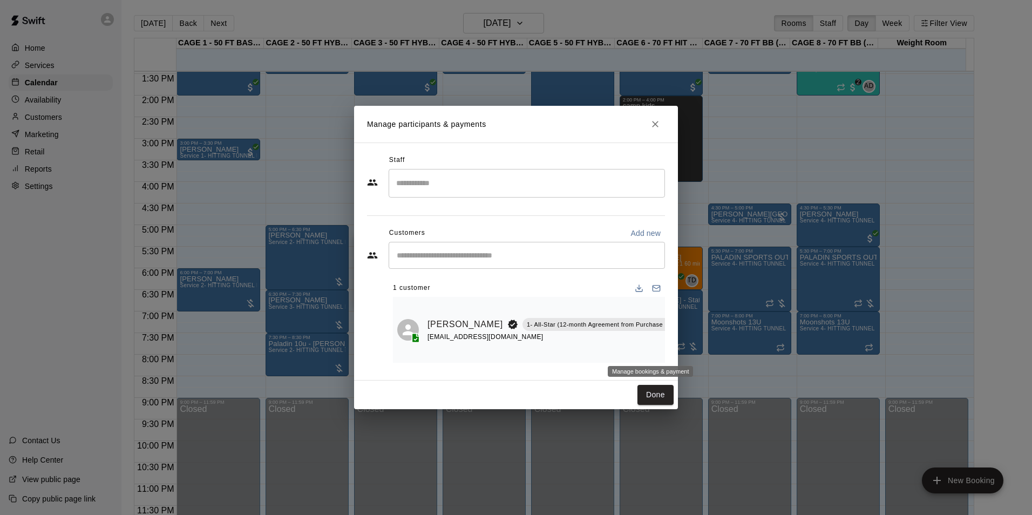
click at [689, 349] on icon "Manage bookings & payment" at bounding box center [694, 348] width 11 height 11
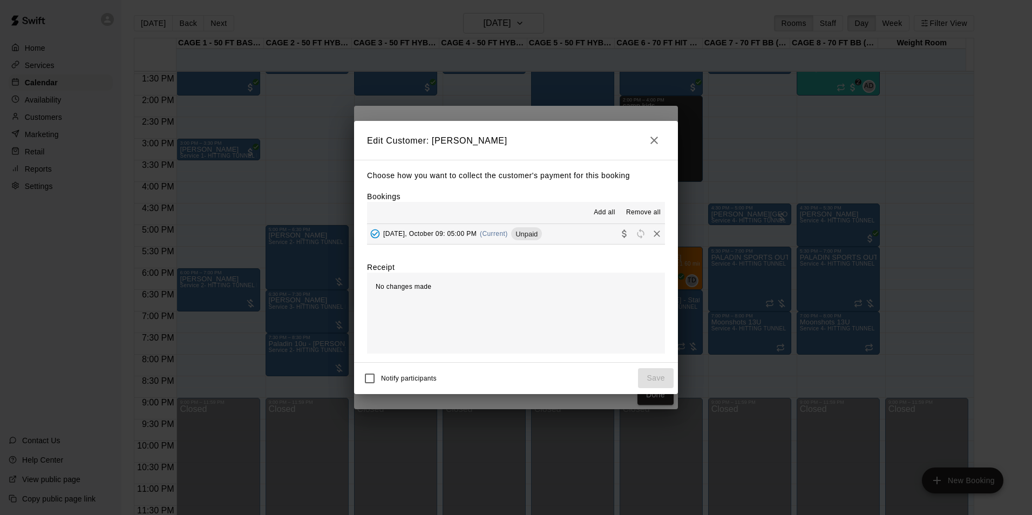
click at [435, 233] on span "[DATE], October 09: 05:00 PM" at bounding box center [429, 234] width 93 height 8
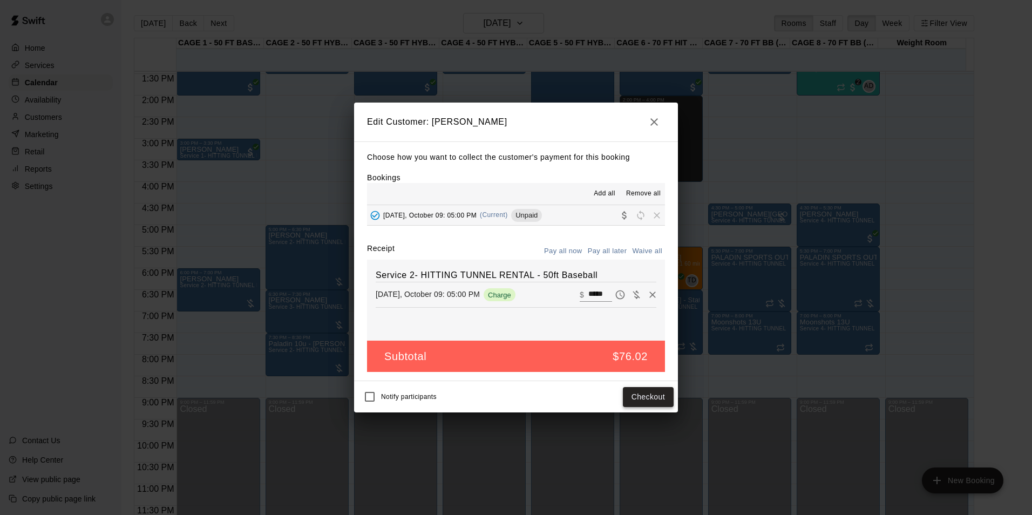
click at [650, 398] on button "Checkout" at bounding box center [648, 397] width 51 height 20
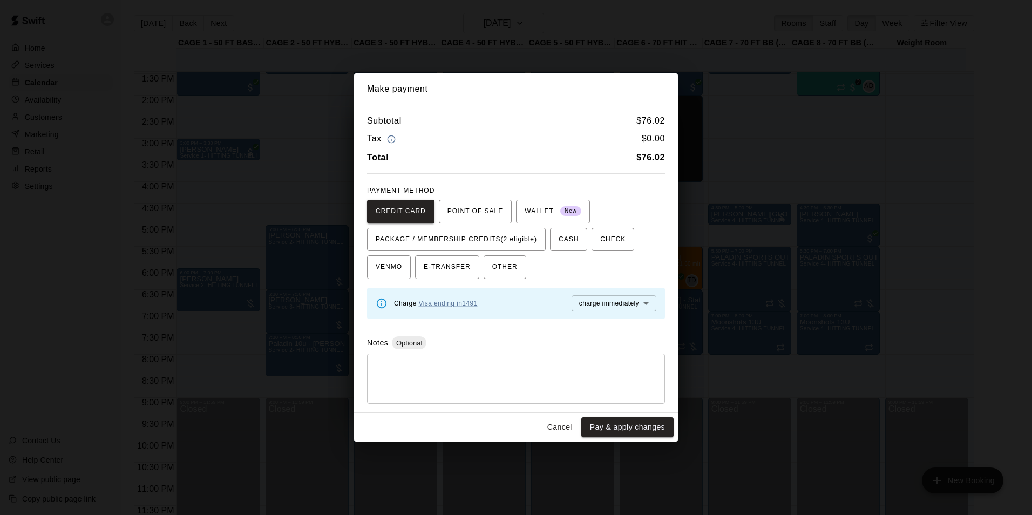
click at [561, 425] on button "Cancel" at bounding box center [559, 427] width 35 height 20
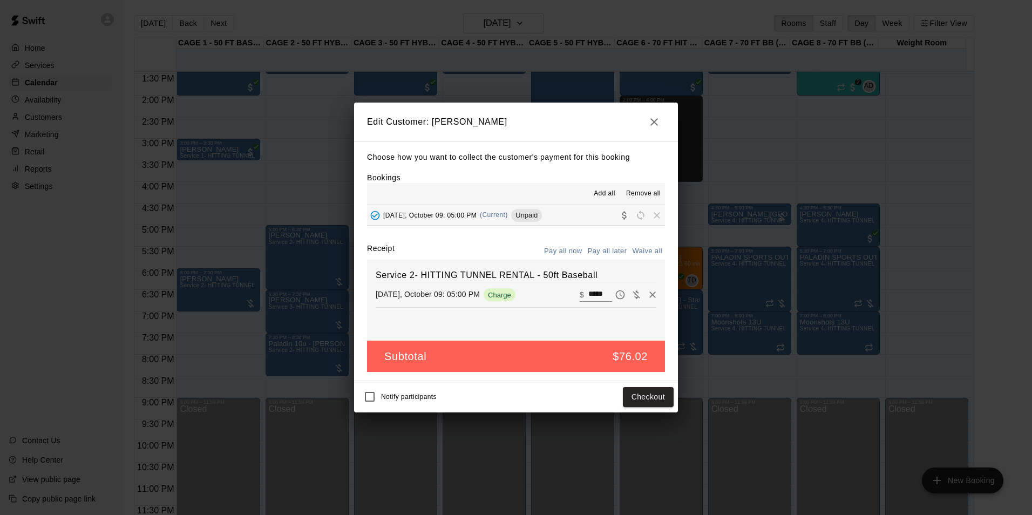
click at [656, 123] on icon "button" at bounding box center [654, 122] width 8 height 8
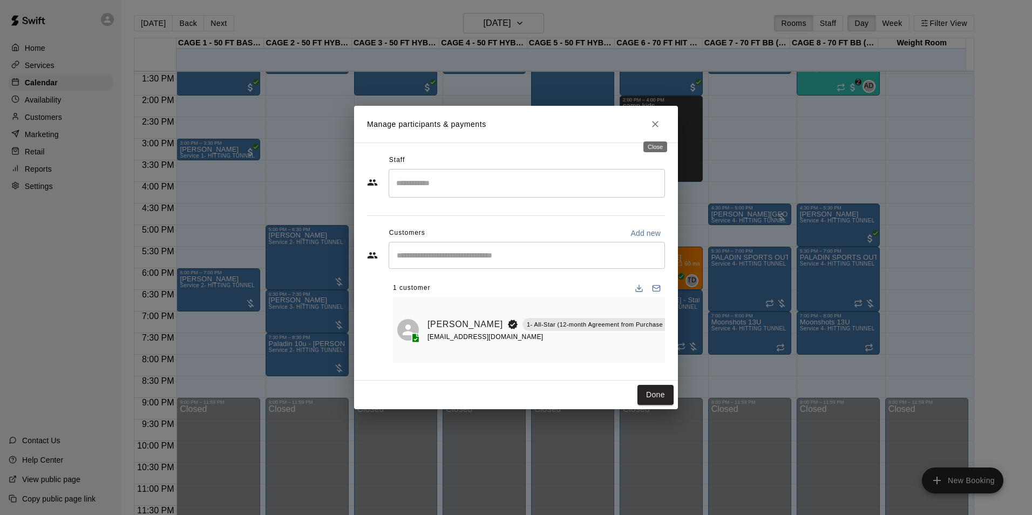
click at [656, 131] on button "Close" at bounding box center [655, 123] width 19 height 19
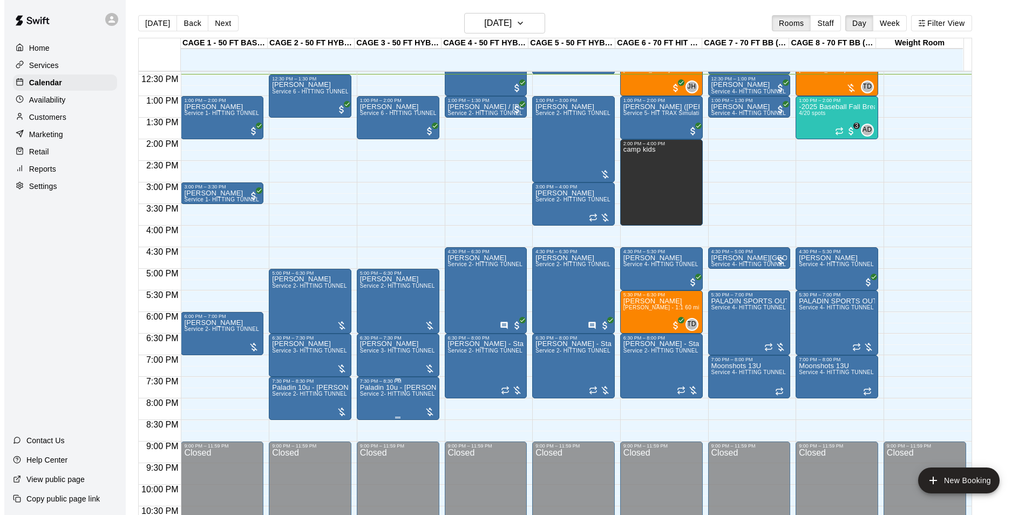
scroll to position [474, 0]
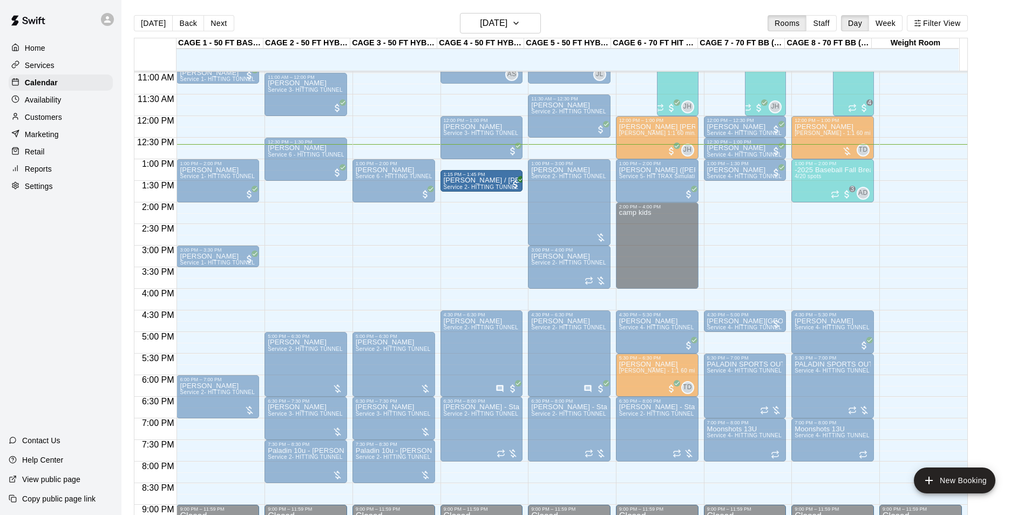
drag, startPoint x: 495, startPoint y: 177, endPoint x: 498, endPoint y: 194, distance: 17.5
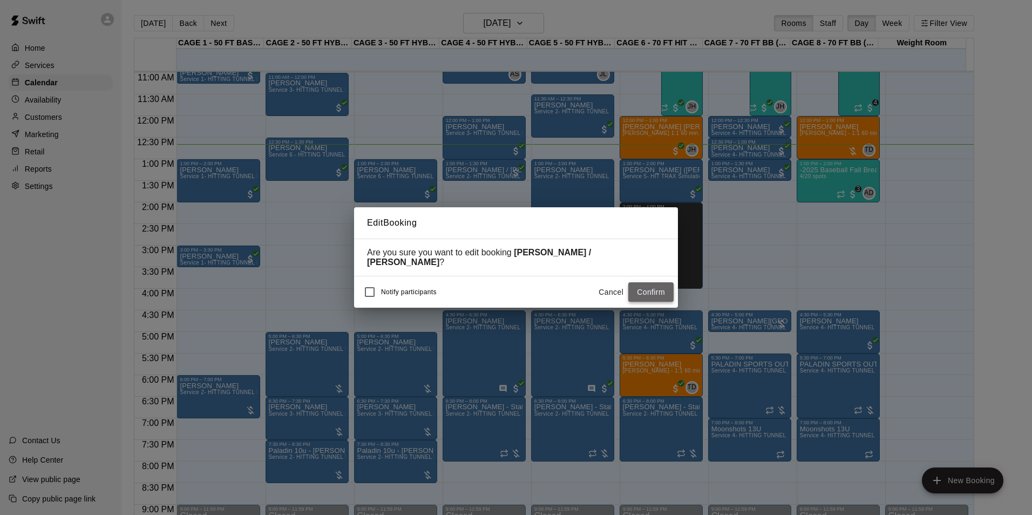
click at [650, 287] on button "Confirm" at bounding box center [650, 292] width 45 height 20
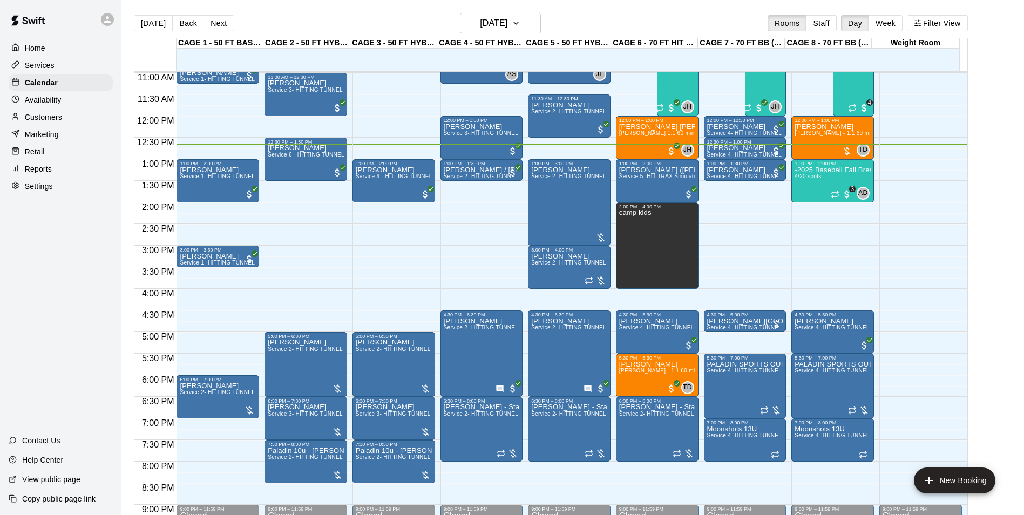
click at [466, 170] on p "[PERSON_NAME] / [PERSON_NAME]" at bounding box center [482, 170] width 76 height 0
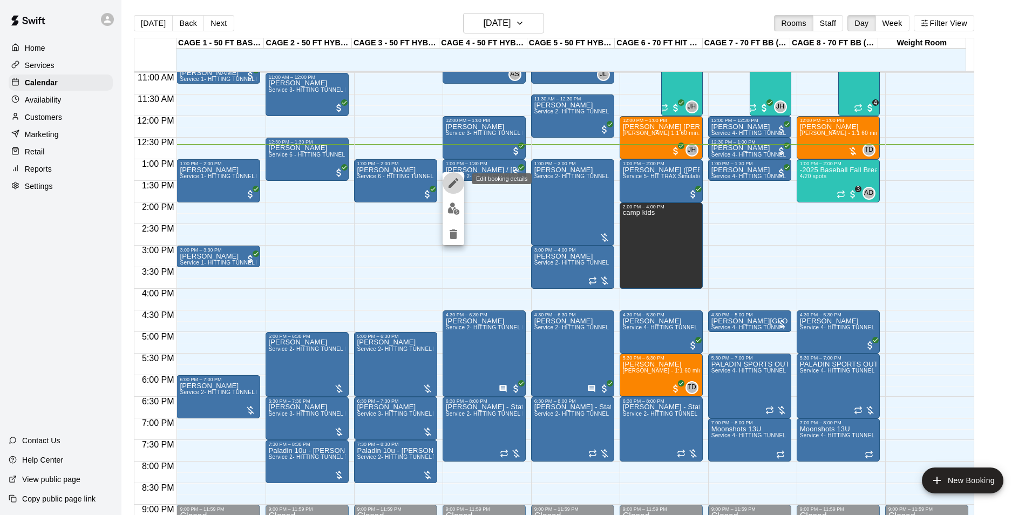
click at [451, 181] on icon "edit" at bounding box center [453, 182] width 13 height 13
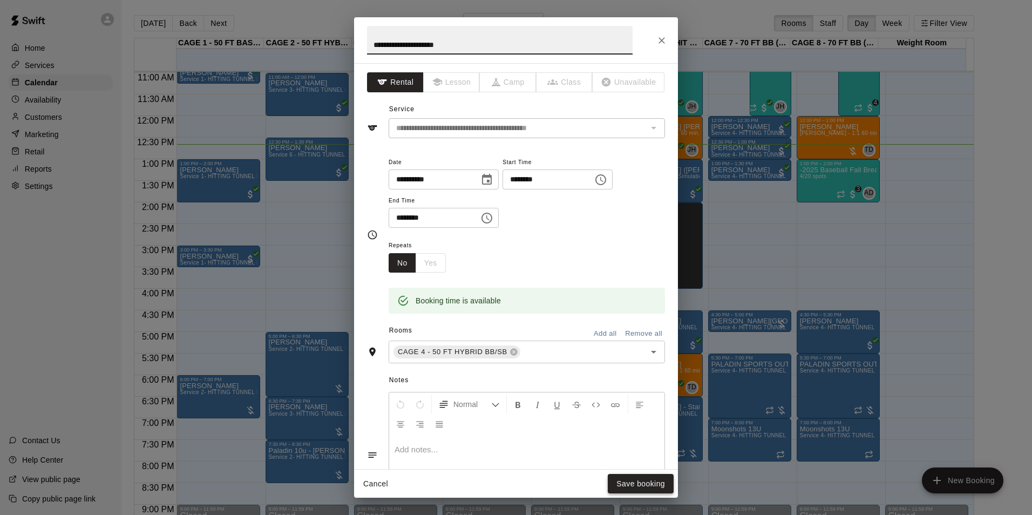
click at [657, 479] on button "Save booking" at bounding box center [641, 484] width 66 height 20
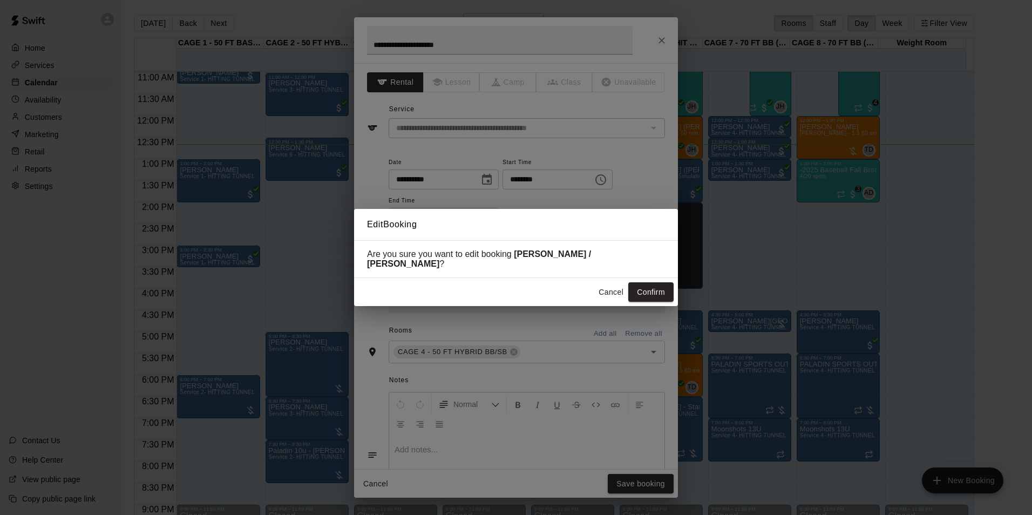
click at [651, 278] on div "Cancel Confirm" at bounding box center [516, 292] width 324 height 29
click at [651, 286] on button "Confirm" at bounding box center [650, 292] width 45 height 20
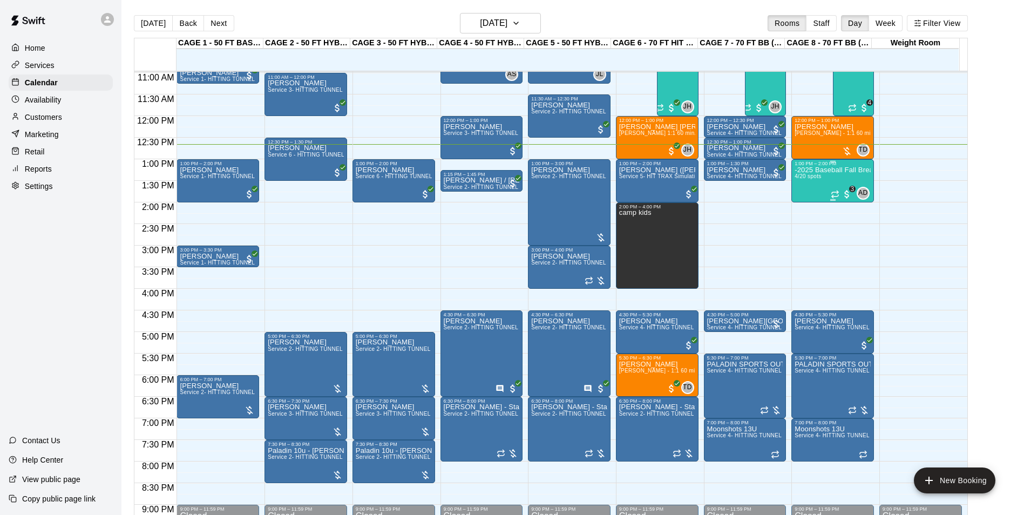
click at [818, 186] on div "-2025 Baseball Fall Break camp ( half day options ) 9am to 12:00 or 1:00 to 4:0…" at bounding box center [833, 423] width 76 height 515
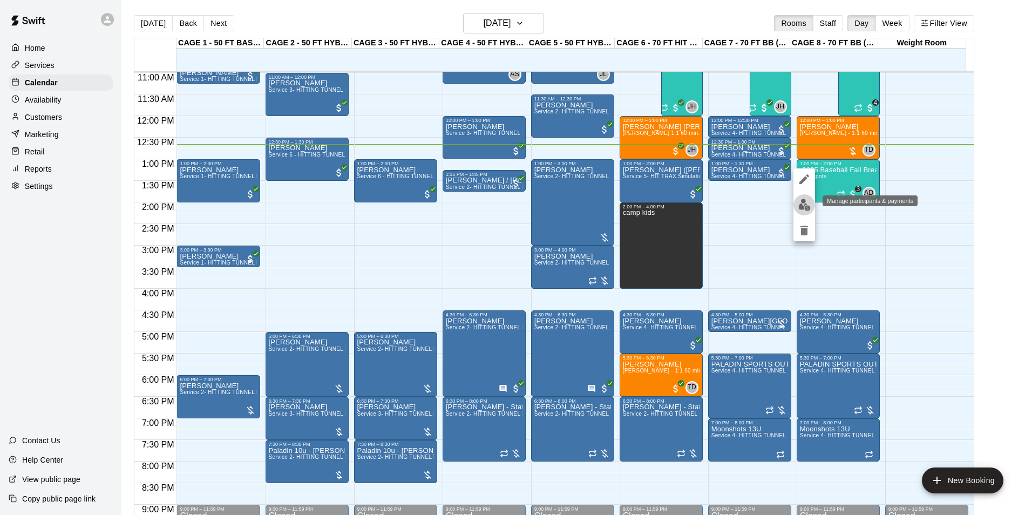
click at [805, 203] on img "edit" at bounding box center [804, 205] width 12 height 12
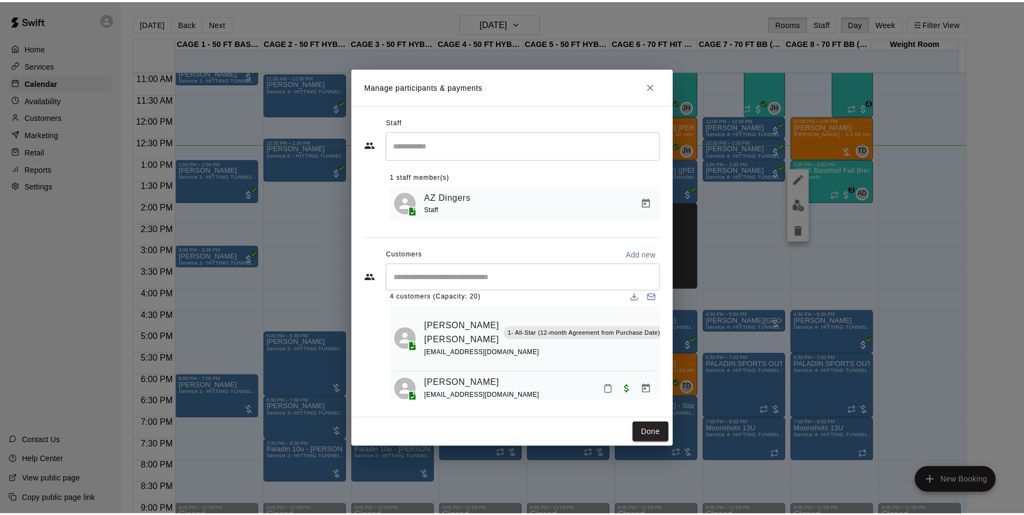
scroll to position [0, 0]
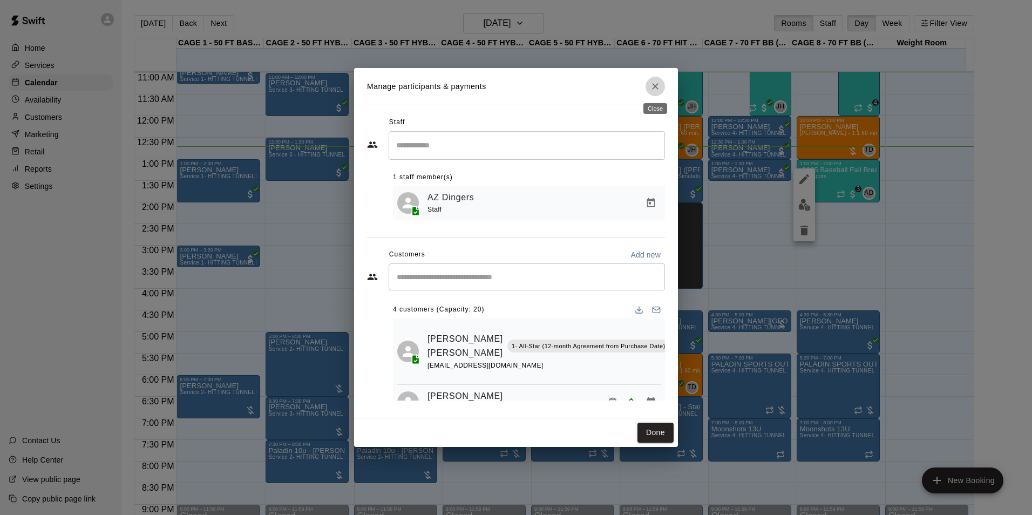
click at [656, 86] on icon "Close" at bounding box center [655, 86] width 6 height 6
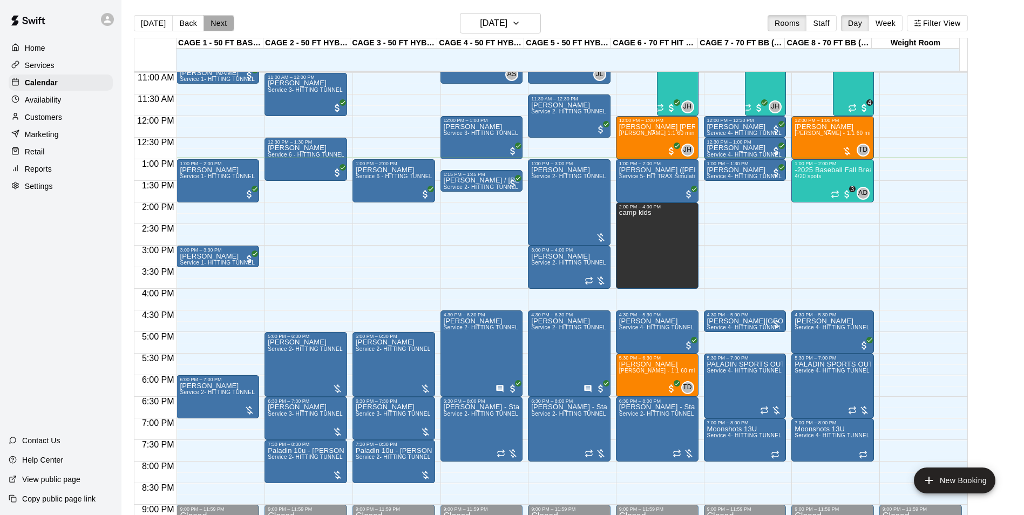
click at [214, 21] on button "Next" at bounding box center [218, 23] width 30 height 16
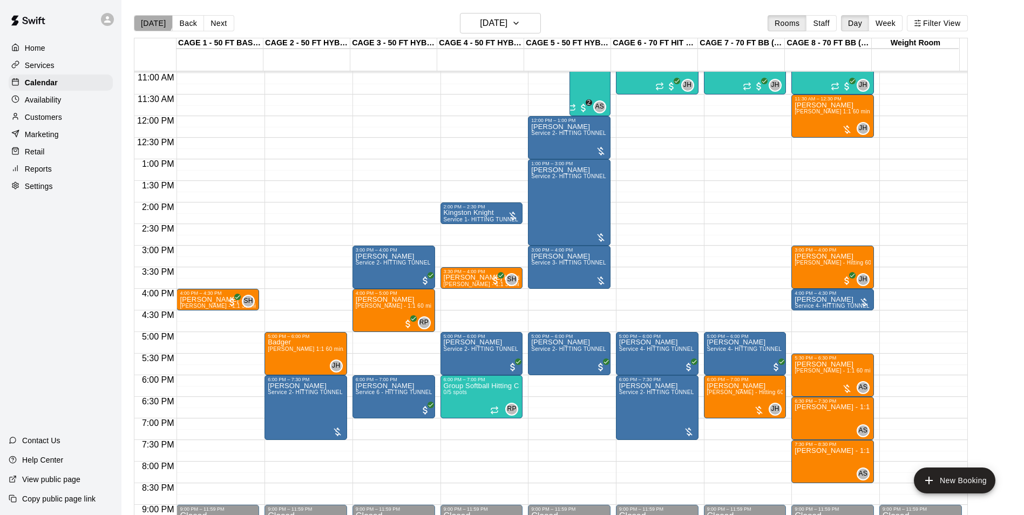
click at [151, 18] on button "[DATE]" at bounding box center [153, 23] width 39 height 16
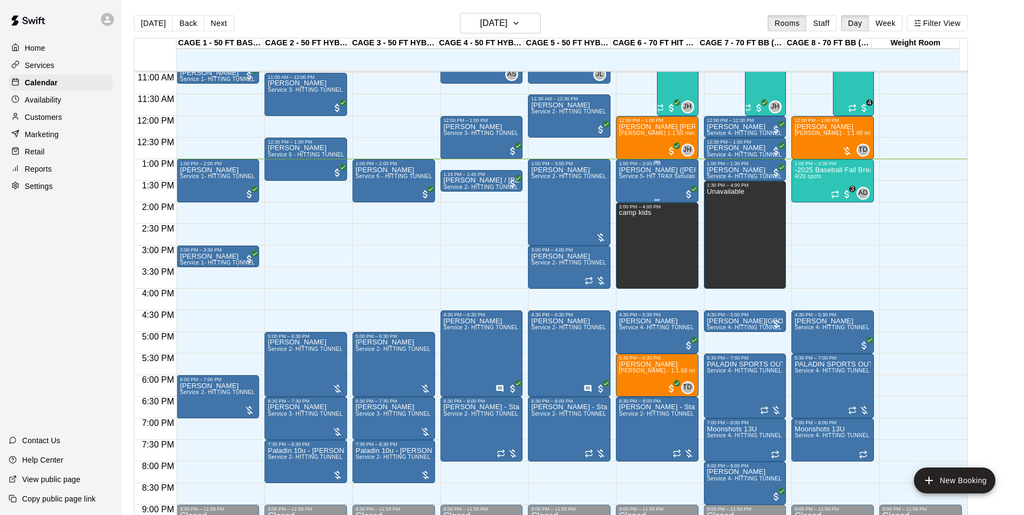
click at [661, 186] on div "[PERSON_NAME] ([PERSON_NAME]) [PERSON_NAME] Service 5- HIT TRAX Simulation Tunn…" at bounding box center [657, 423] width 76 height 515
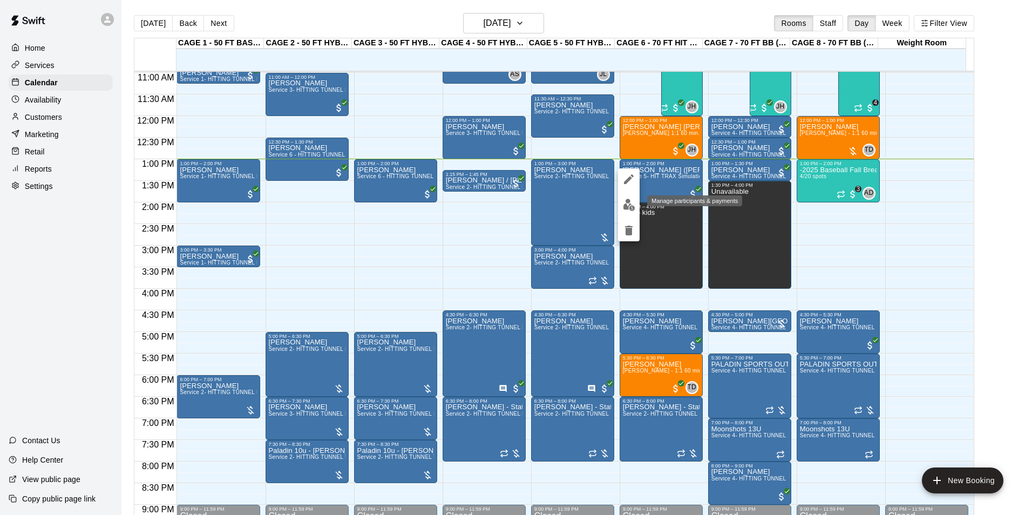
click at [624, 202] on img "edit" at bounding box center [629, 205] width 12 height 12
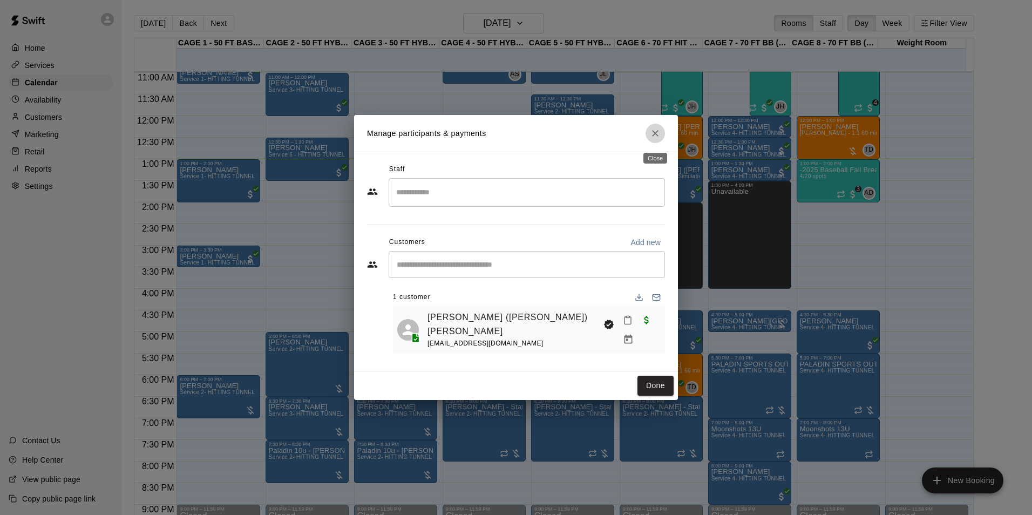
click at [660, 138] on icon "Close" at bounding box center [655, 133] width 11 height 11
